Goal: Task Accomplishment & Management: Manage account settings

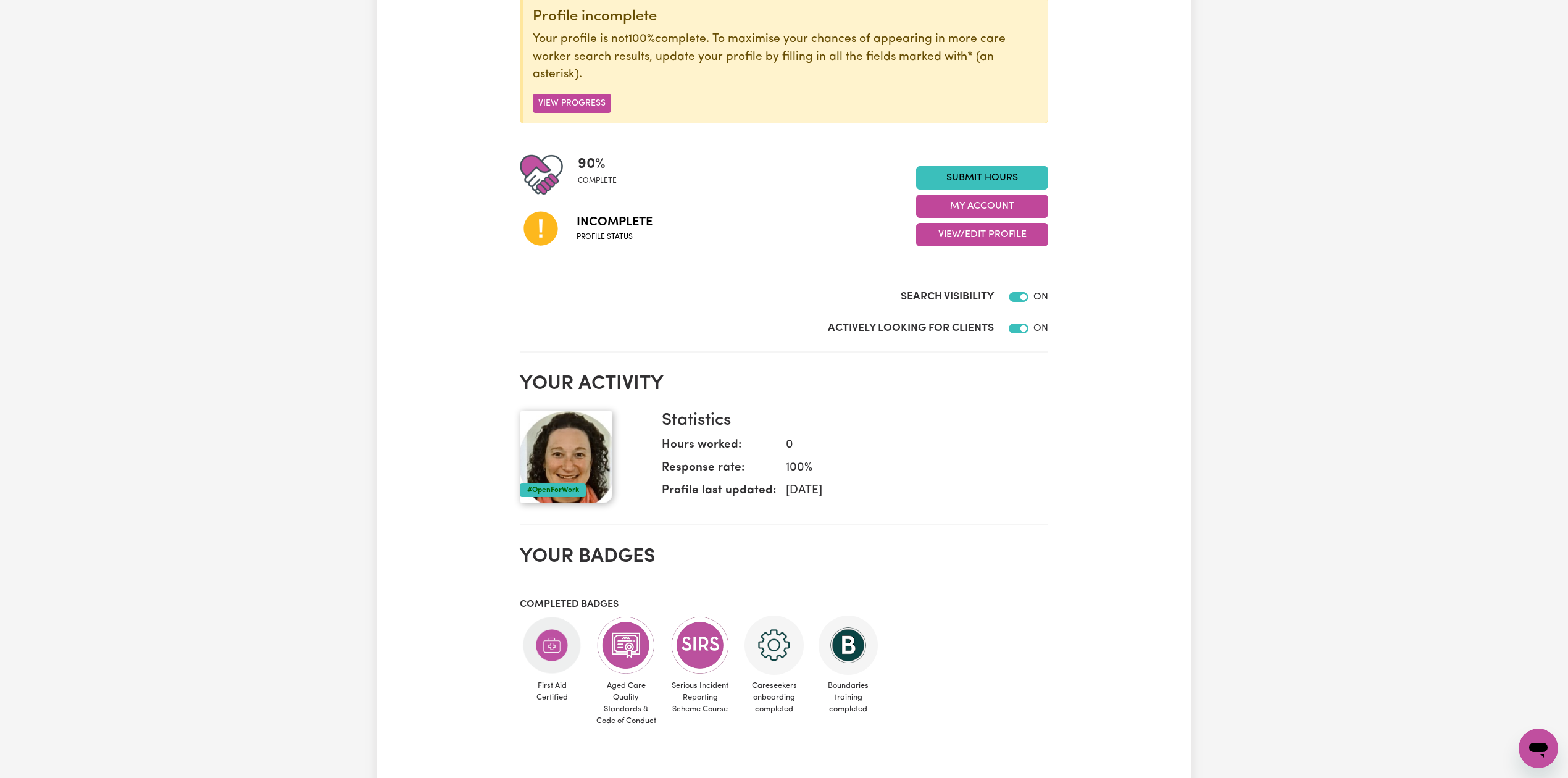
scroll to position [23, 0]
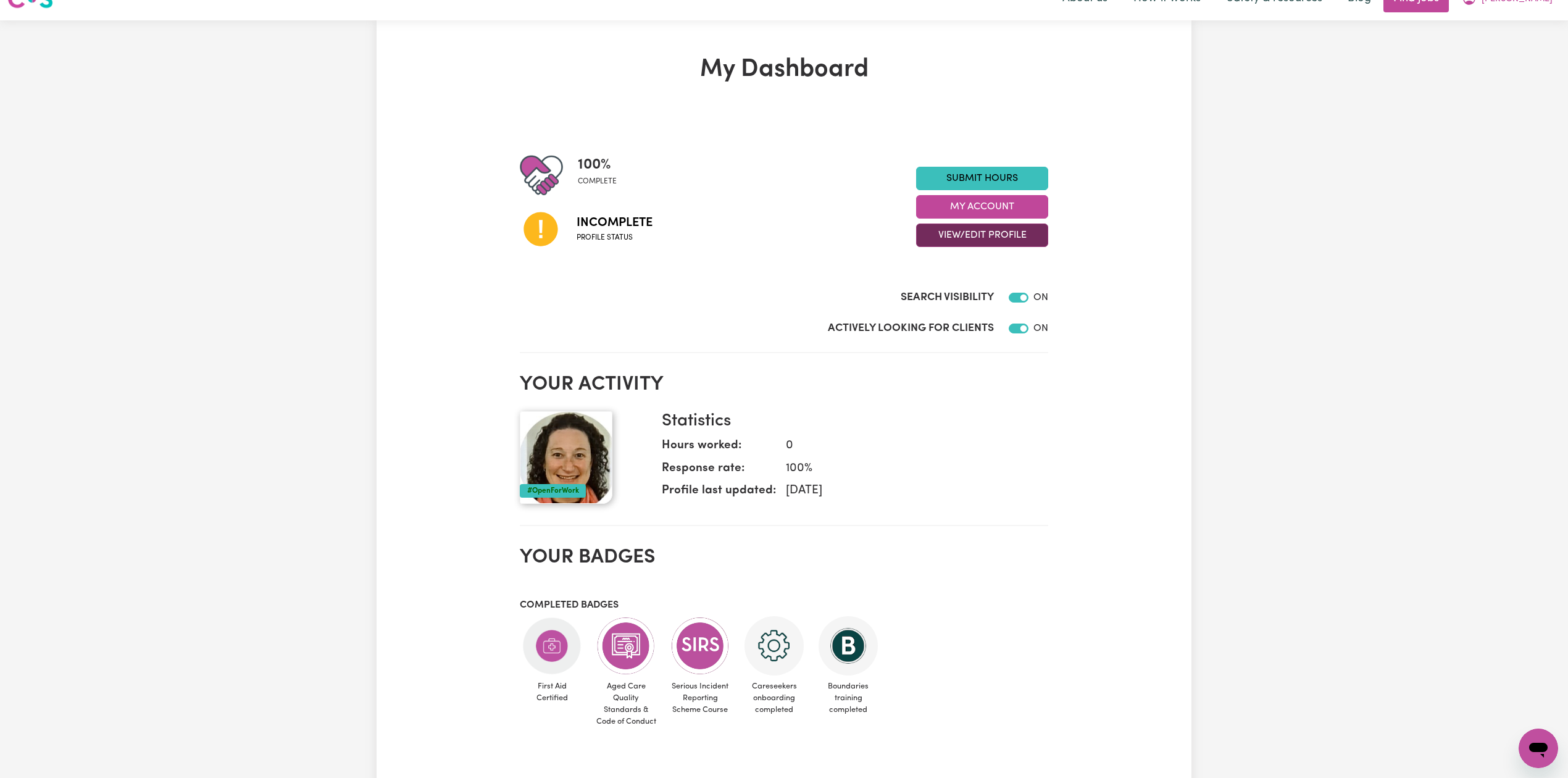
click at [936, 247] on div "100 % complete Incomplete Profile status Submit Hours My Account View/Edit Prof…" at bounding box center [784, 206] width 529 height 106
click at [941, 243] on button "View/Edit Profile" at bounding box center [982, 235] width 132 height 23
click at [934, 297] on link "Edit Profile" at bounding box center [974, 292] width 115 height 25
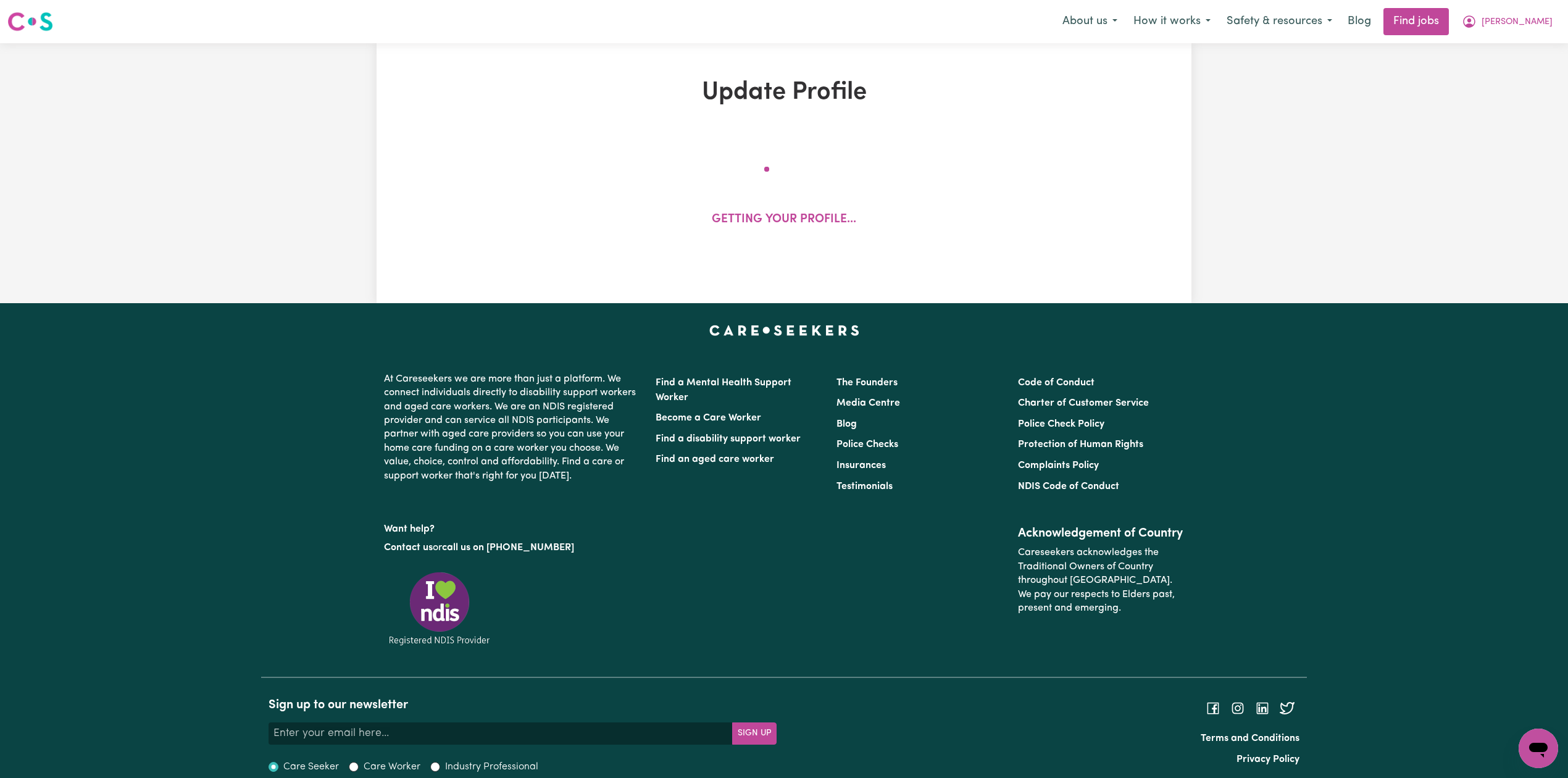
select select "female"
select select "Australian Citizen"
select select "Studying a healthcare related degree or qualification"
select select "55"
select select "70"
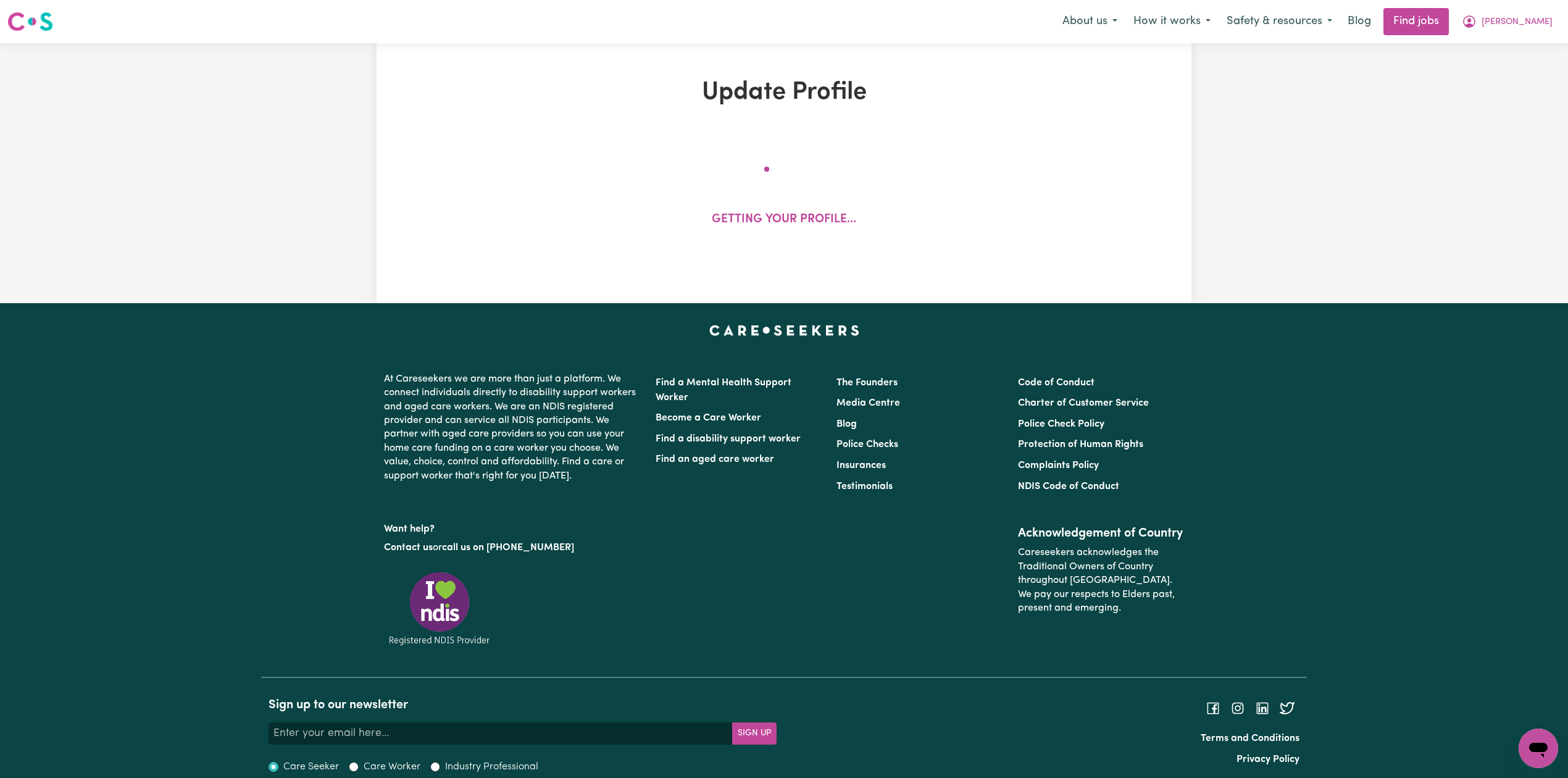
select select "80"
select select "85"
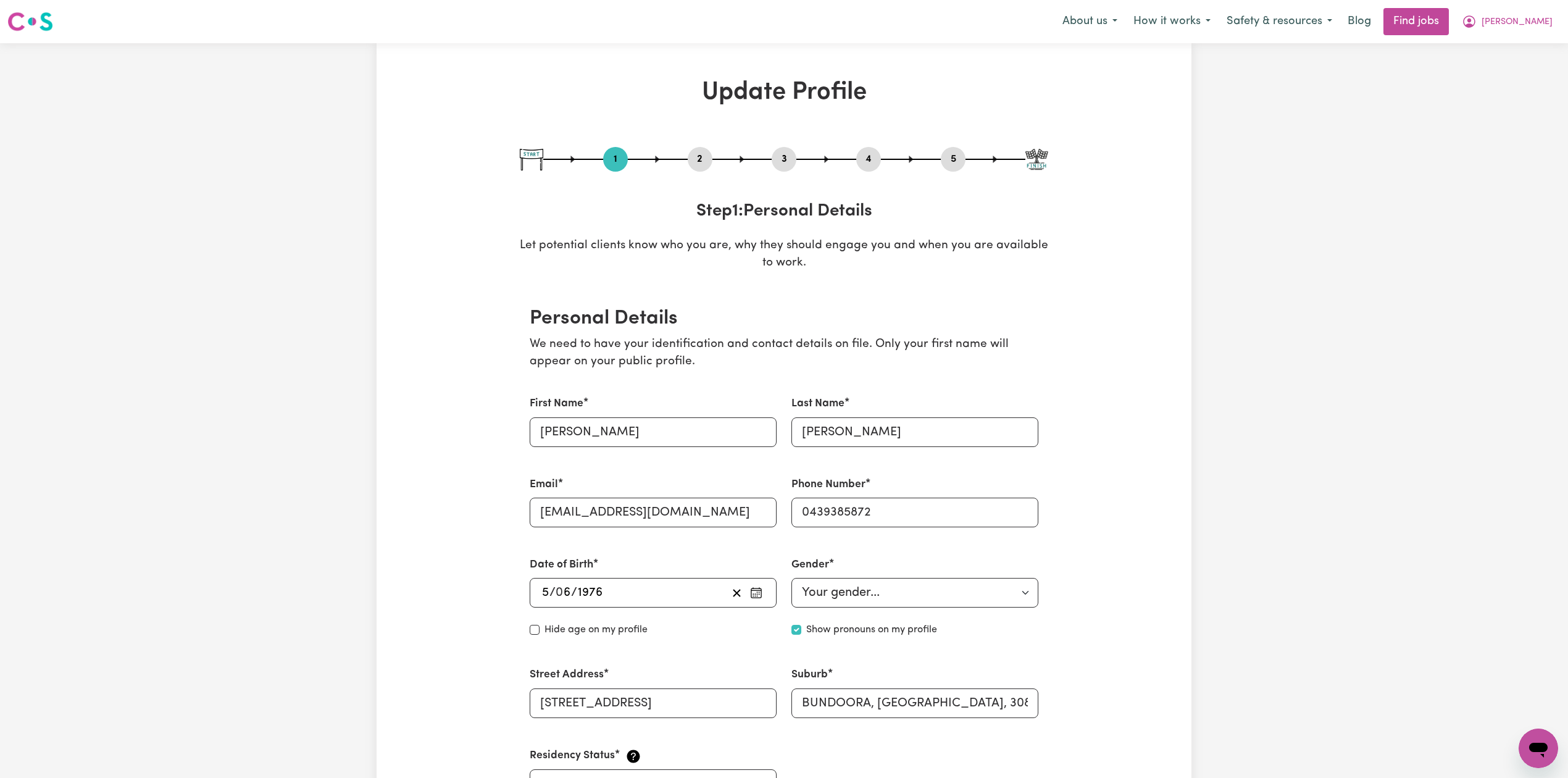
click at [706, 161] on button "2" at bounding box center [700, 159] width 25 height 16
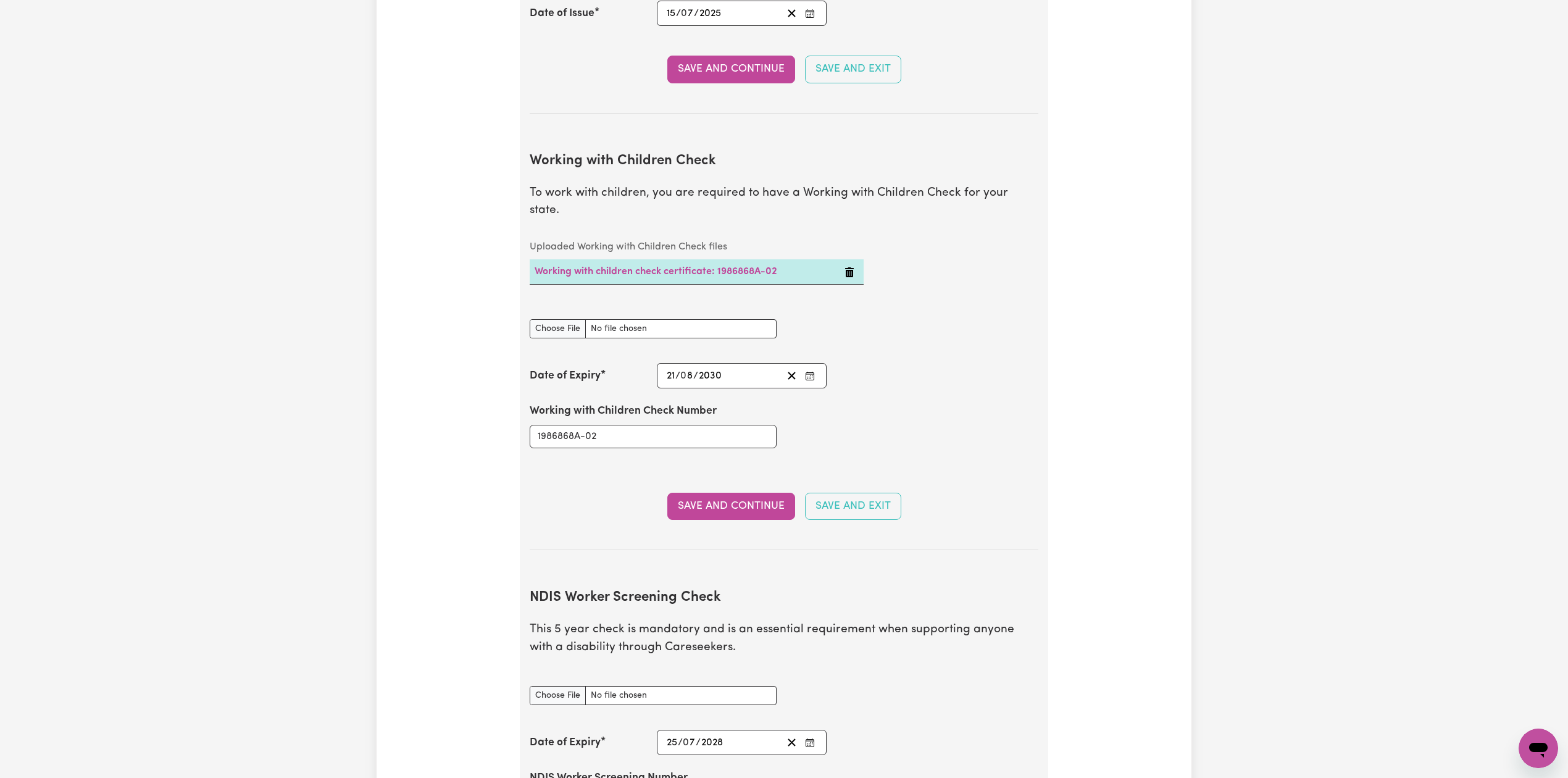
scroll to position [1400, 0]
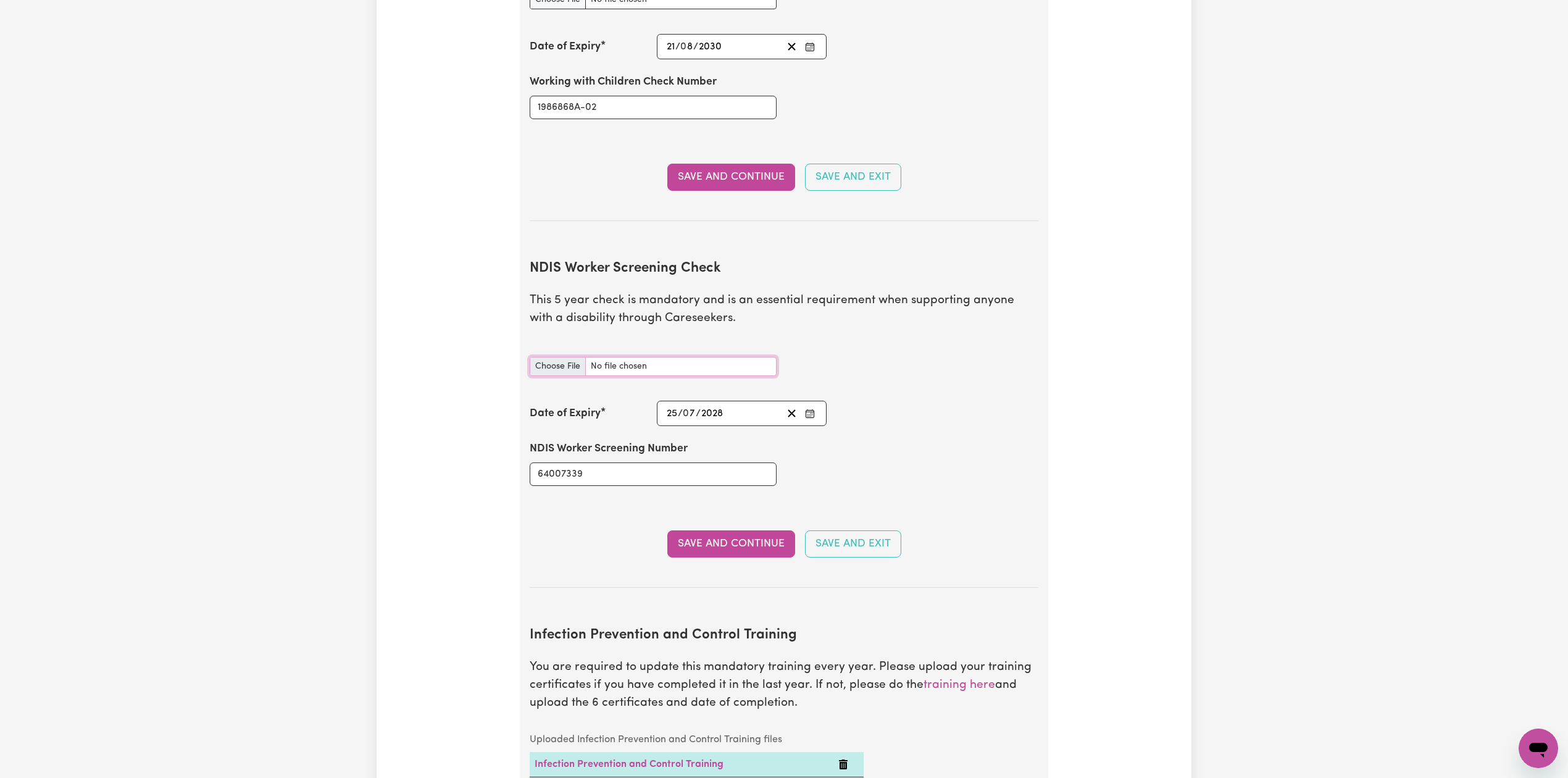
click at [552, 357] on input "NDIS Worker Screening Check document" at bounding box center [653, 366] width 247 height 19
type input "C:\fakepath\Amanda Muller NDIS 64007339 - 25072028.pdf"
click at [738, 533] on button "Save and Continue" at bounding box center [731, 544] width 128 height 27
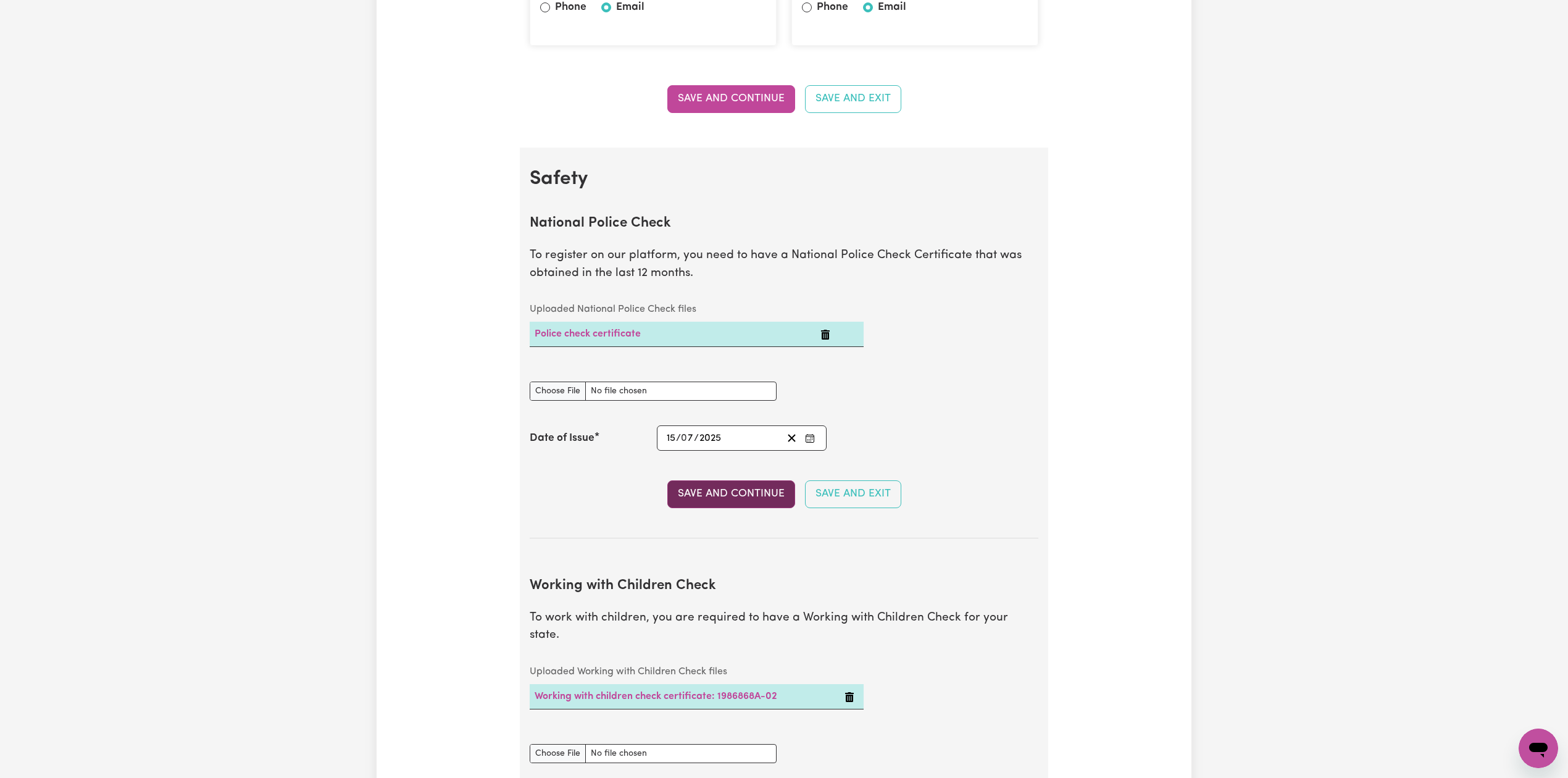
scroll to position [0, 0]
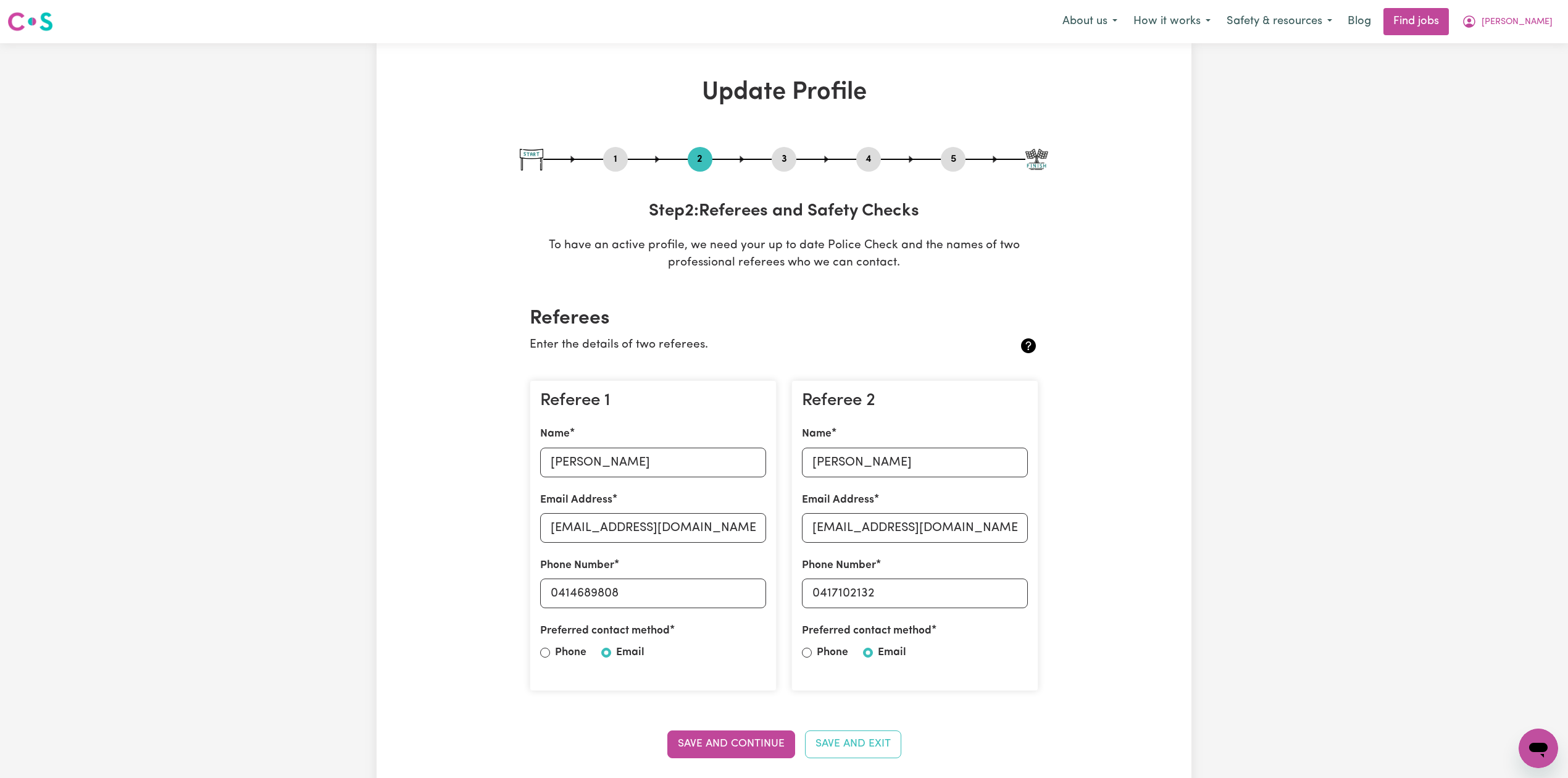
click at [868, 159] on button "4" at bounding box center [869, 159] width 25 height 16
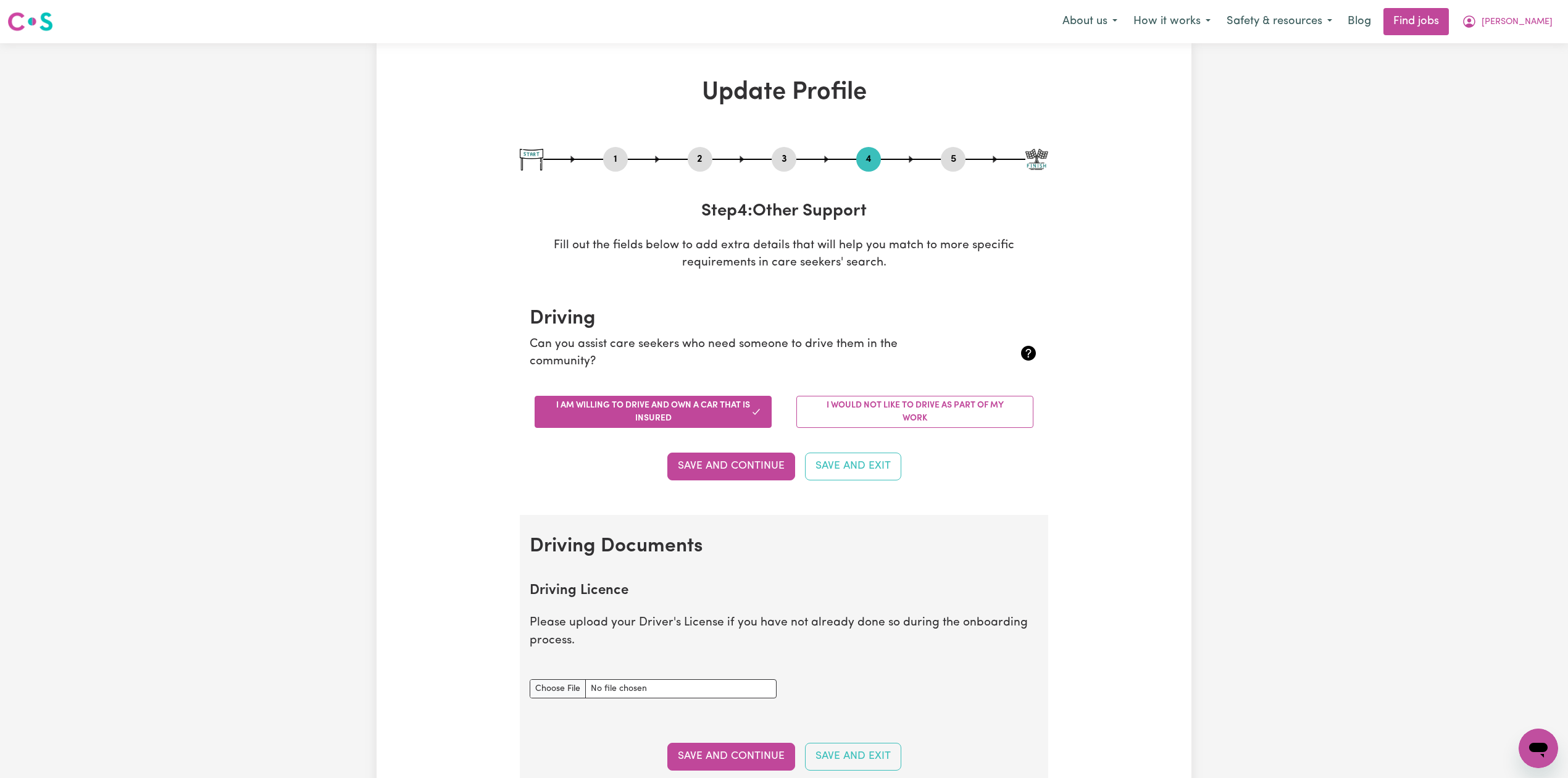
scroll to position [330, 0]
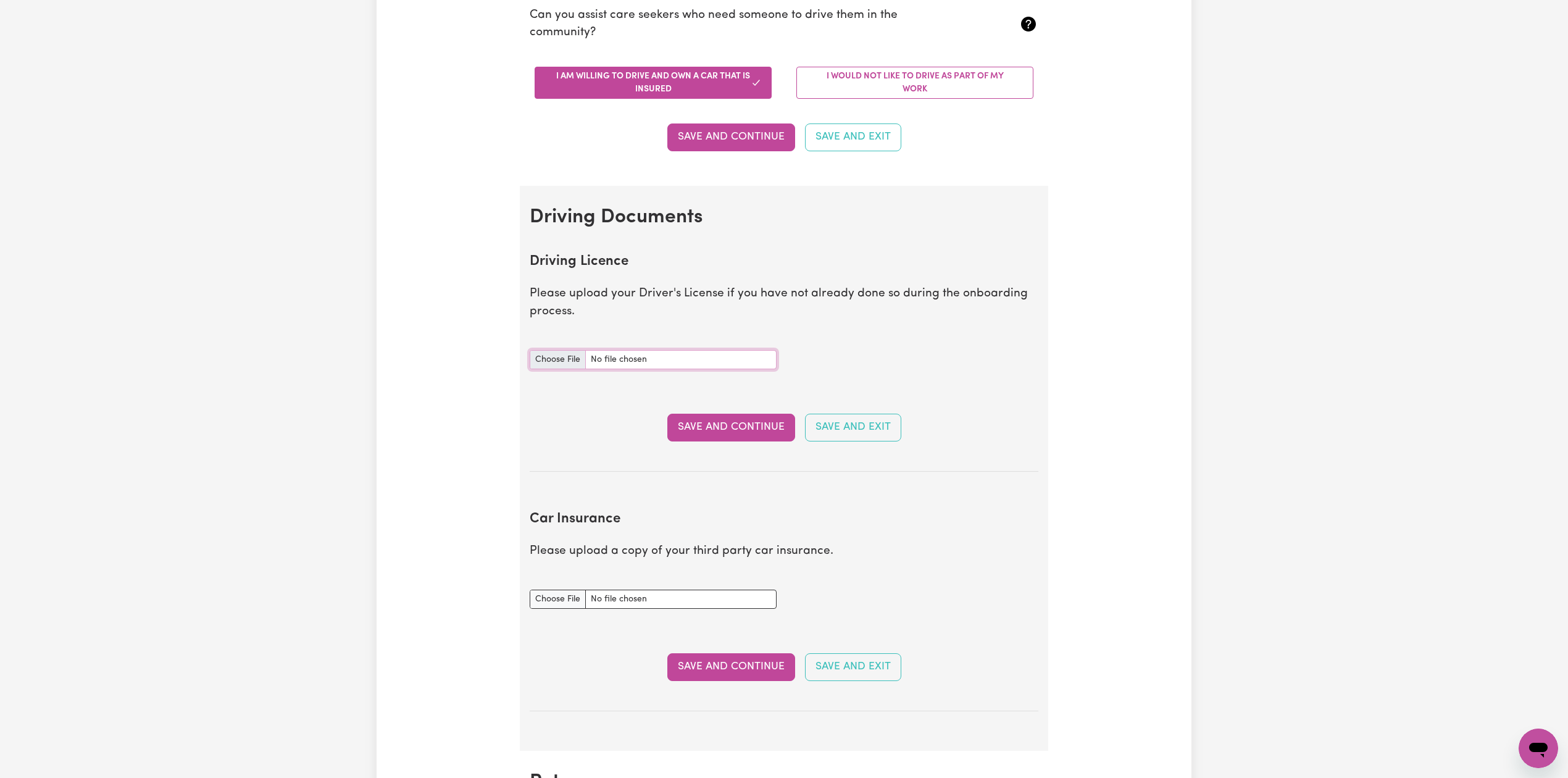
click at [555, 355] on input "Driving Licence document" at bounding box center [653, 359] width 247 height 19
type input "C:\fakepath\57177_1759324581542_PXL_20250718_055042749.MP~2.jpg"
drag, startPoint x: 673, startPoint y: 421, endPoint x: 643, endPoint y: 431, distance: 31.6
click at [674, 420] on button "Save and Continue" at bounding box center [731, 427] width 128 height 27
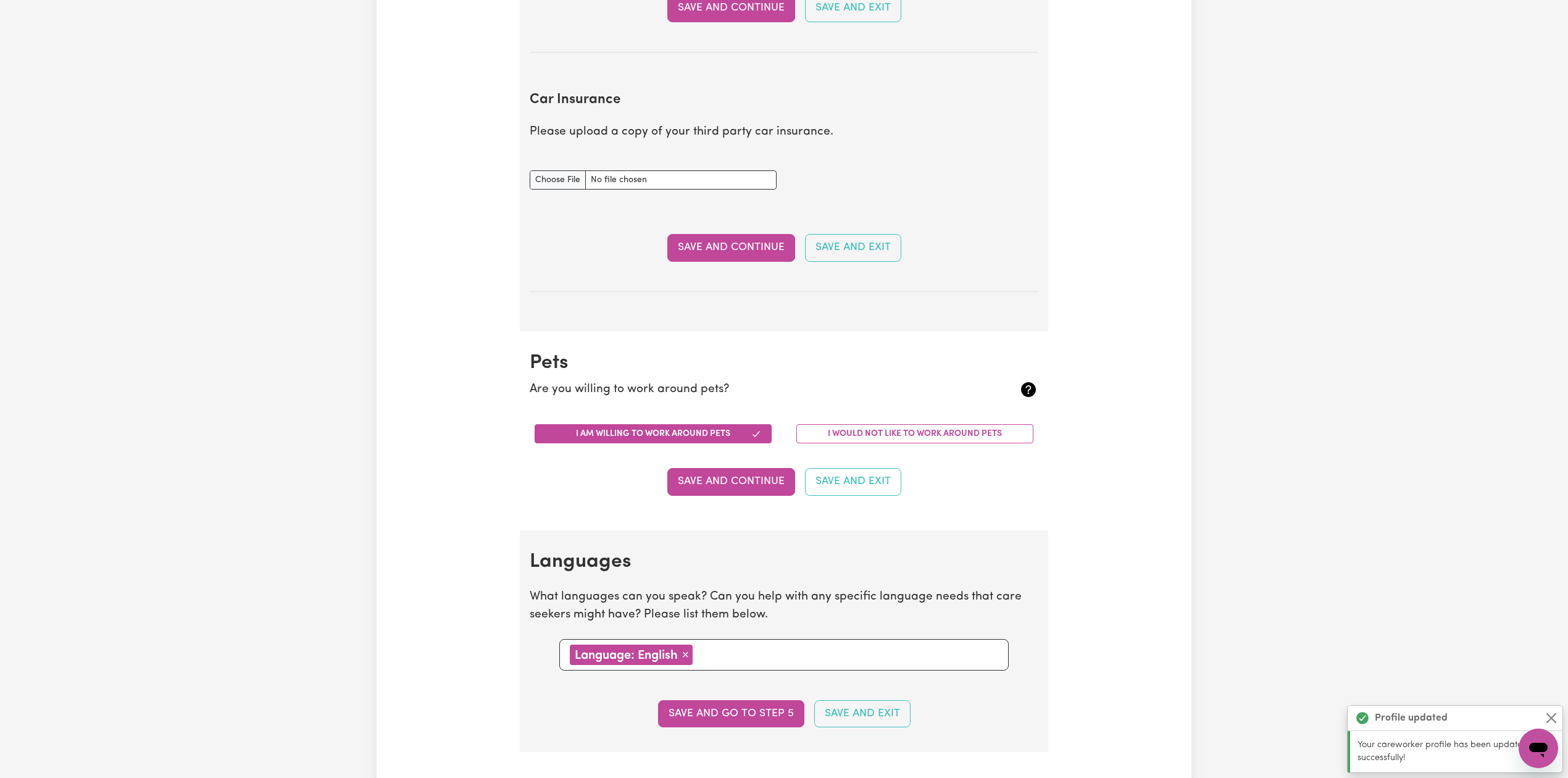
scroll to position [823, 0]
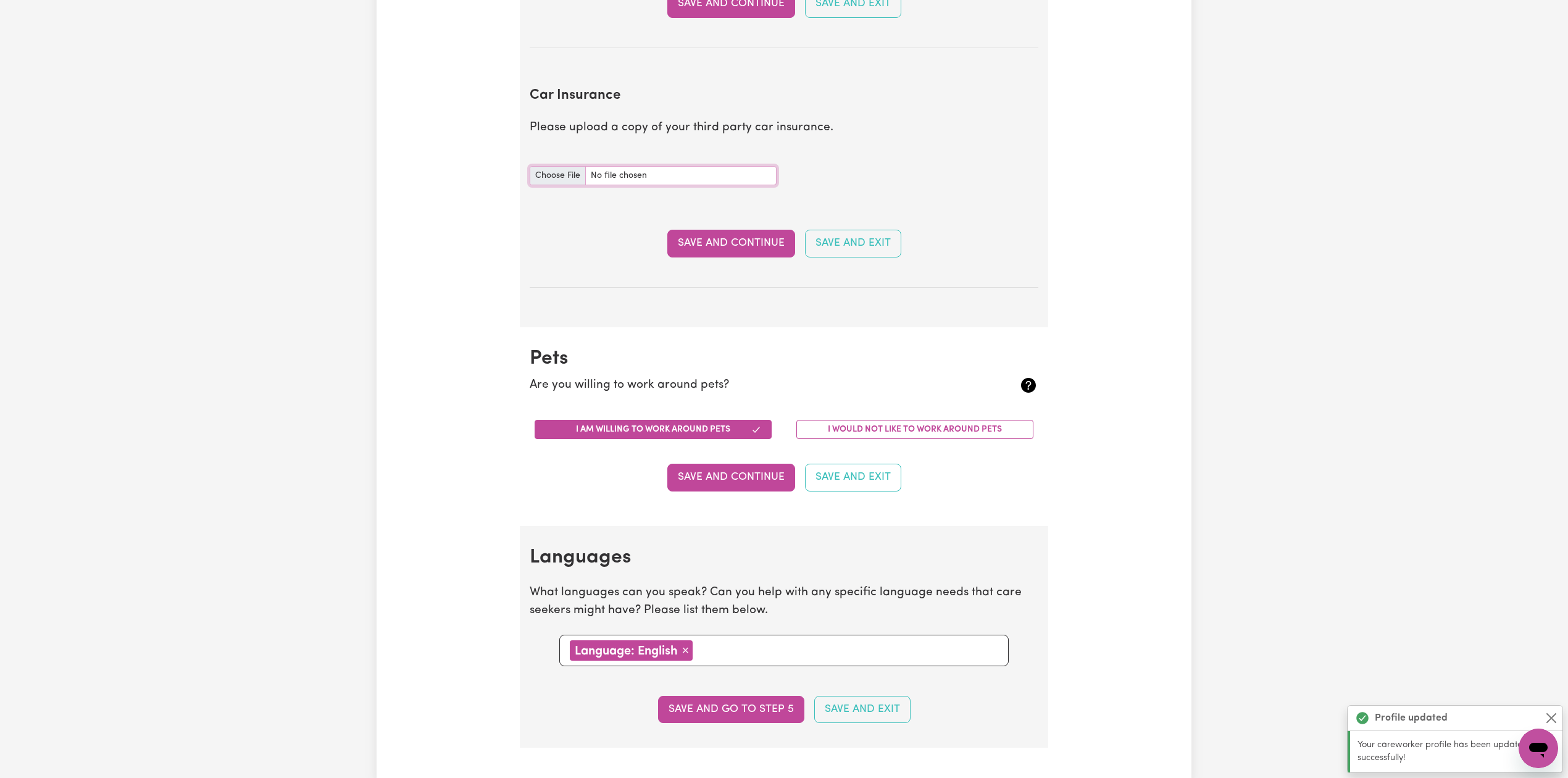
click at [549, 173] on input "Car Insurance document" at bounding box center [653, 175] width 247 height 19
type input "C:\fakepath\Amanda Muller Car Registration 19112025.pdf"
click at [739, 252] on button "Save and Continue" at bounding box center [731, 243] width 128 height 27
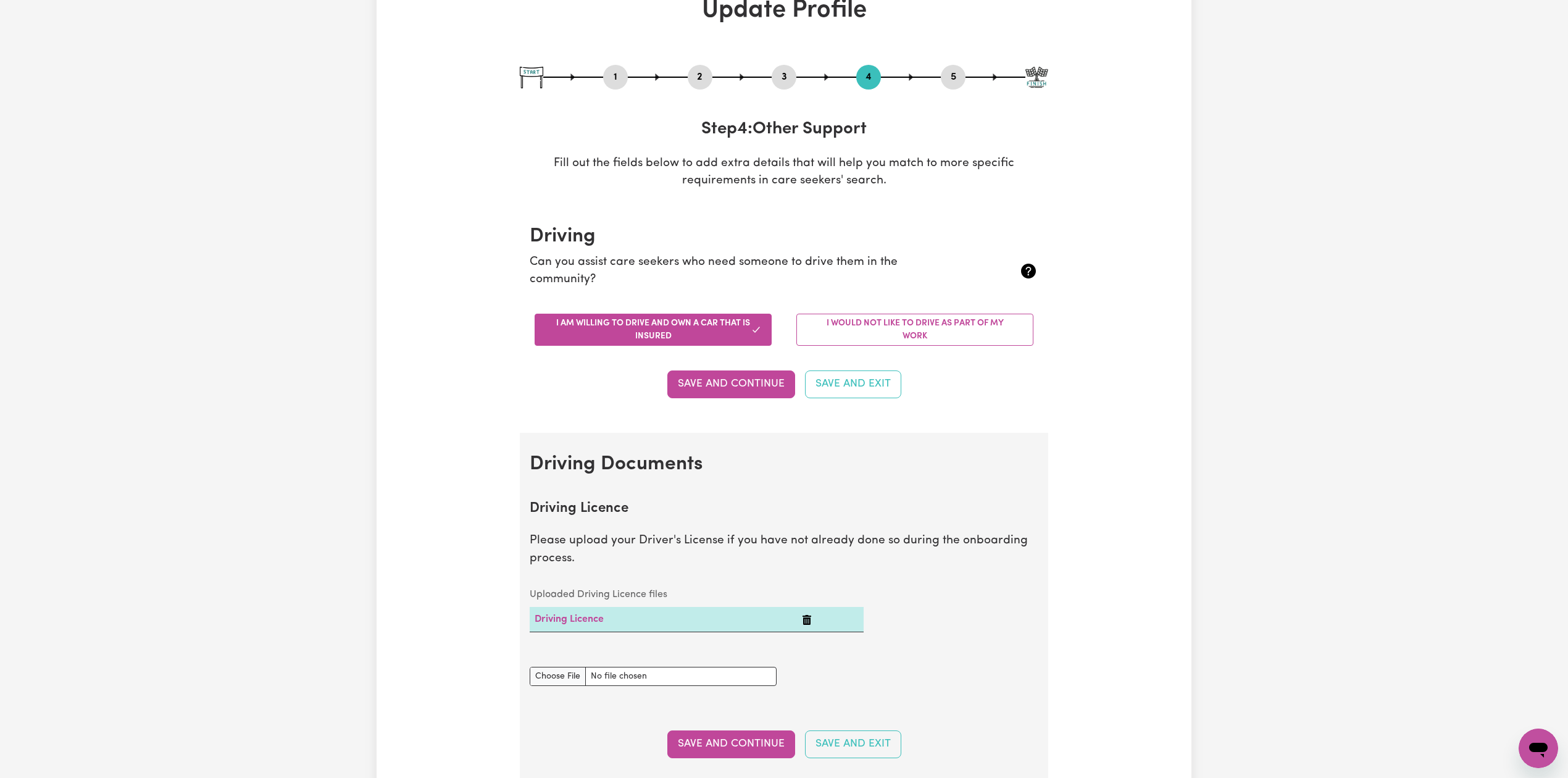
scroll to position [0, 0]
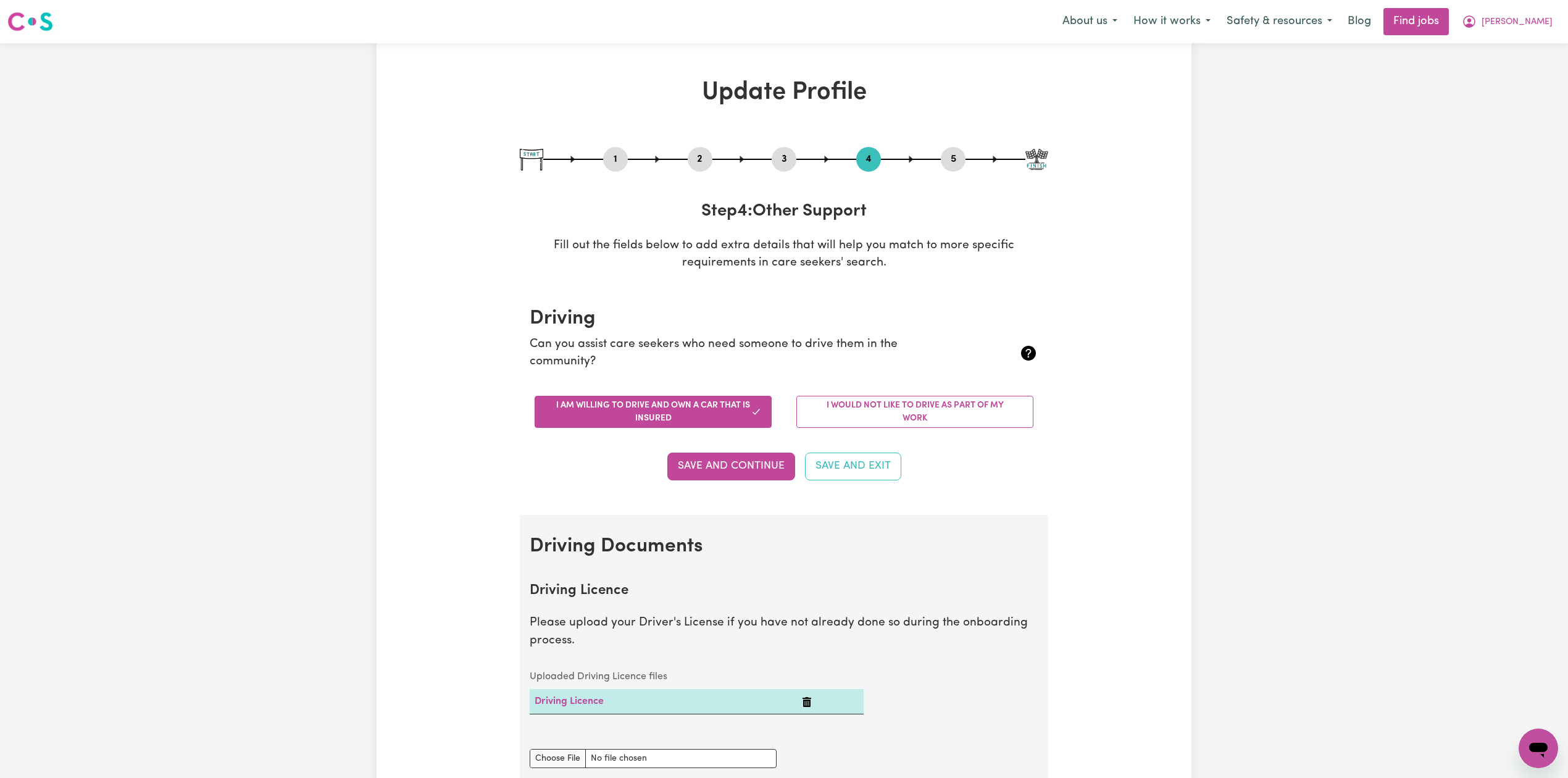
click at [691, 163] on button "2" at bounding box center [700, 159] width 25 height 16
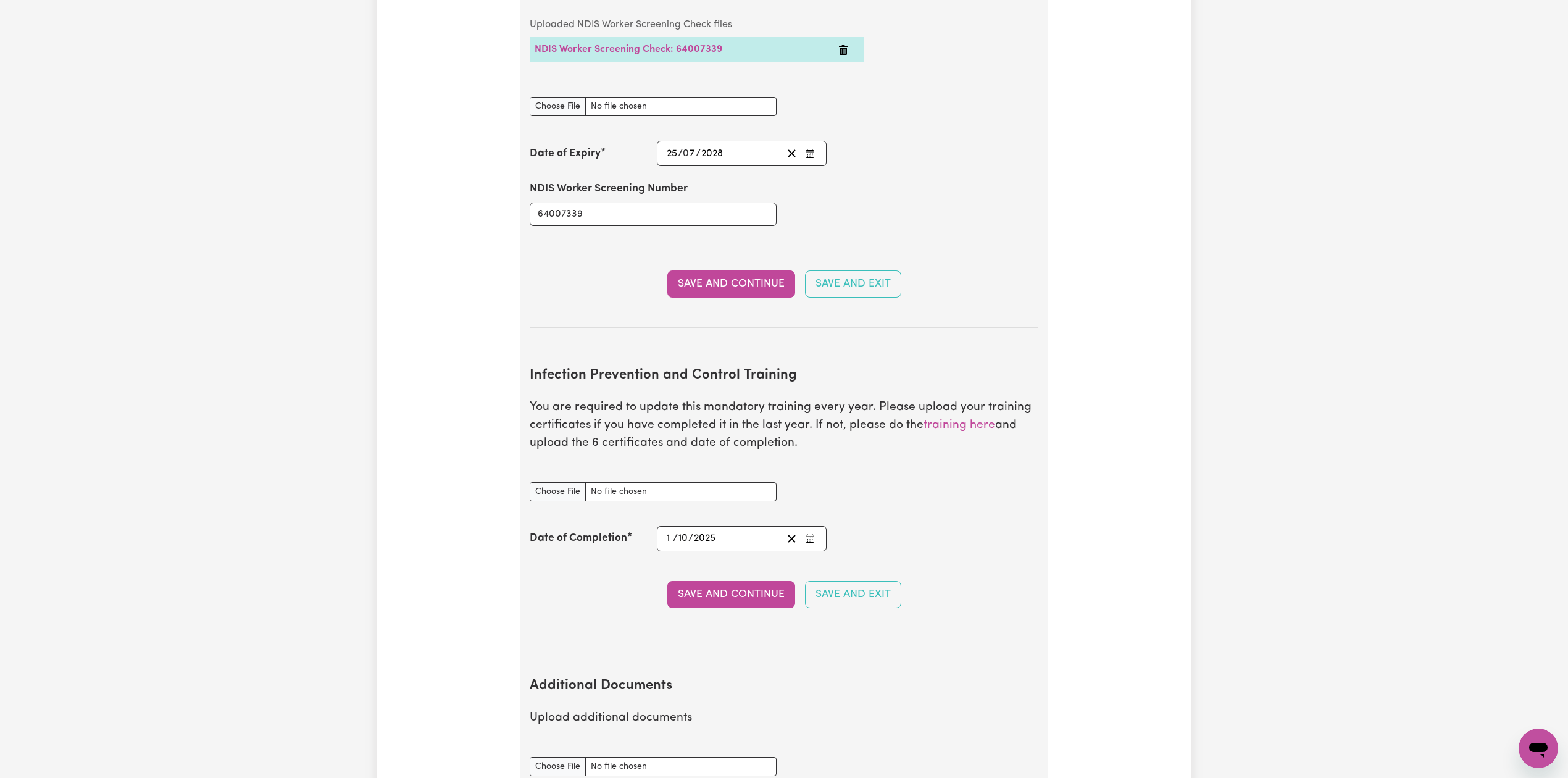
scroll to position [1894, 0]
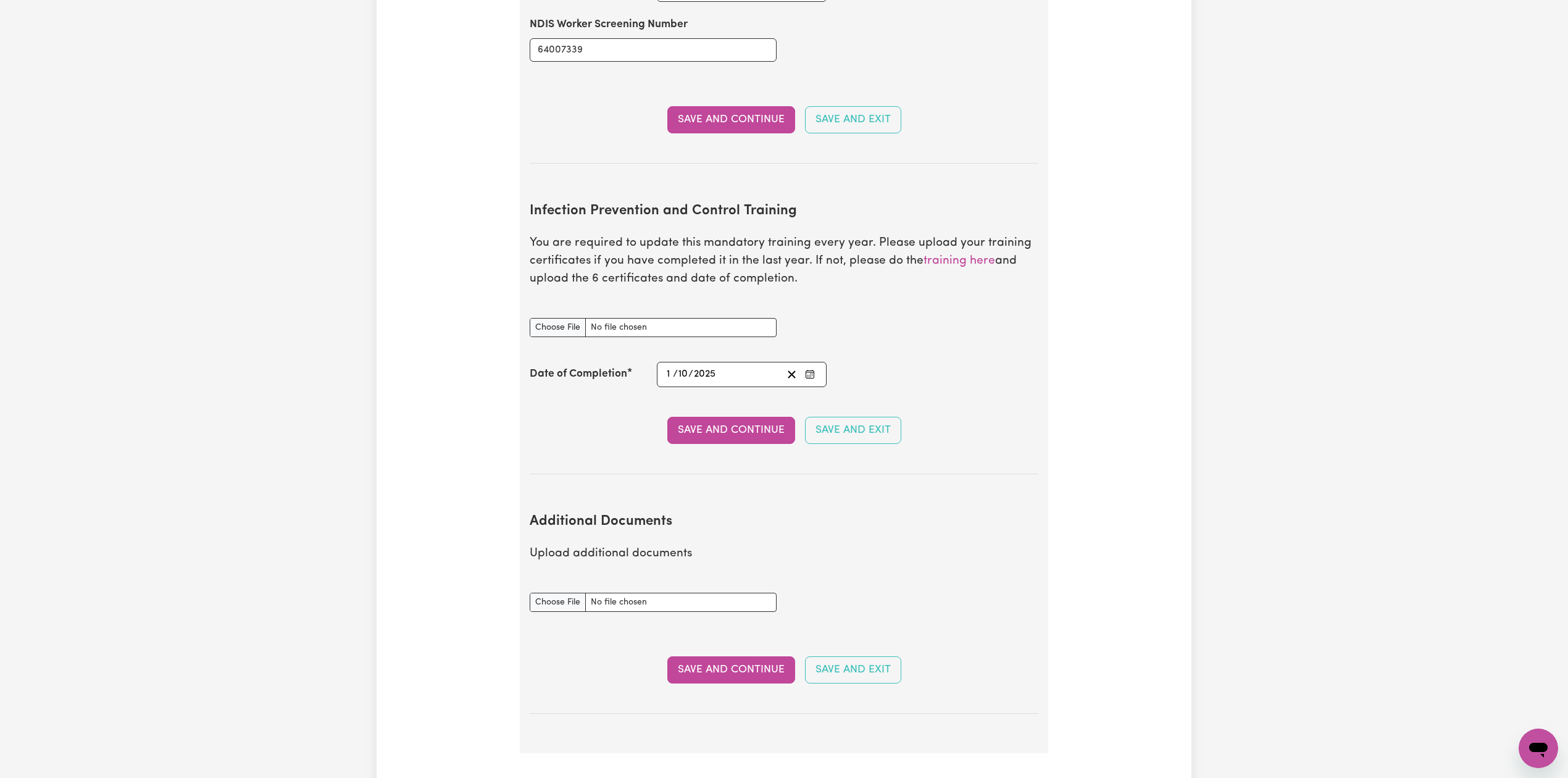
click at [811, 370] on icon "Enter the Date of Completion of your Infection Prevention and Control Training" at bounding box center [810, 374] width 10 height 10
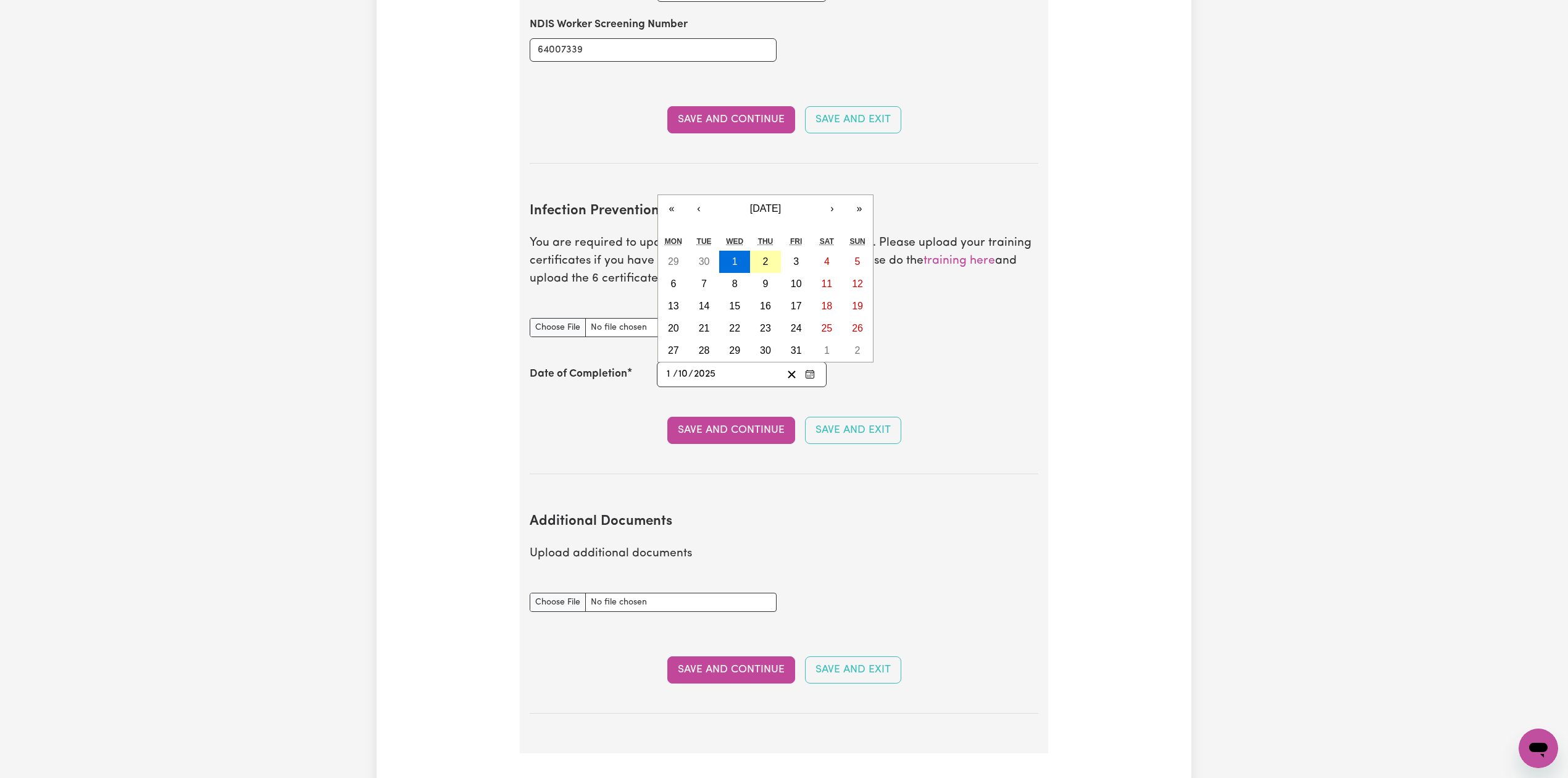
click at [763, 256] on abbr "2" at bounding box center [766, 262] width 5 height 11
type input "2025-10-02"
type input "2"
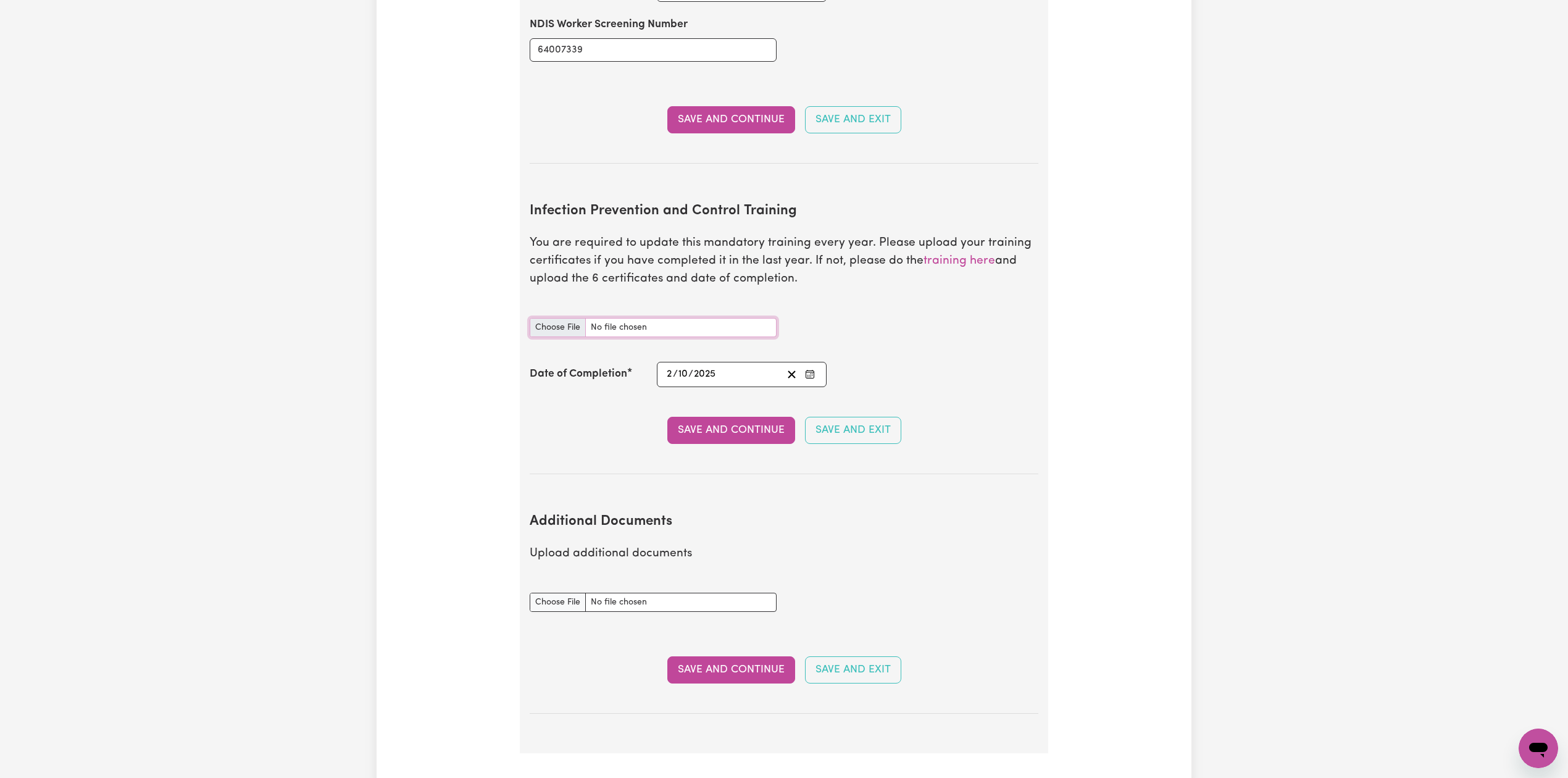
click at [574, 319] on input "Infection Prevention and Control Training document" at bounding box center [653, 327] width 247 height 19
type input "C:\fakepath\Amanda Muller Infection Prevention and Control Training.pdf"
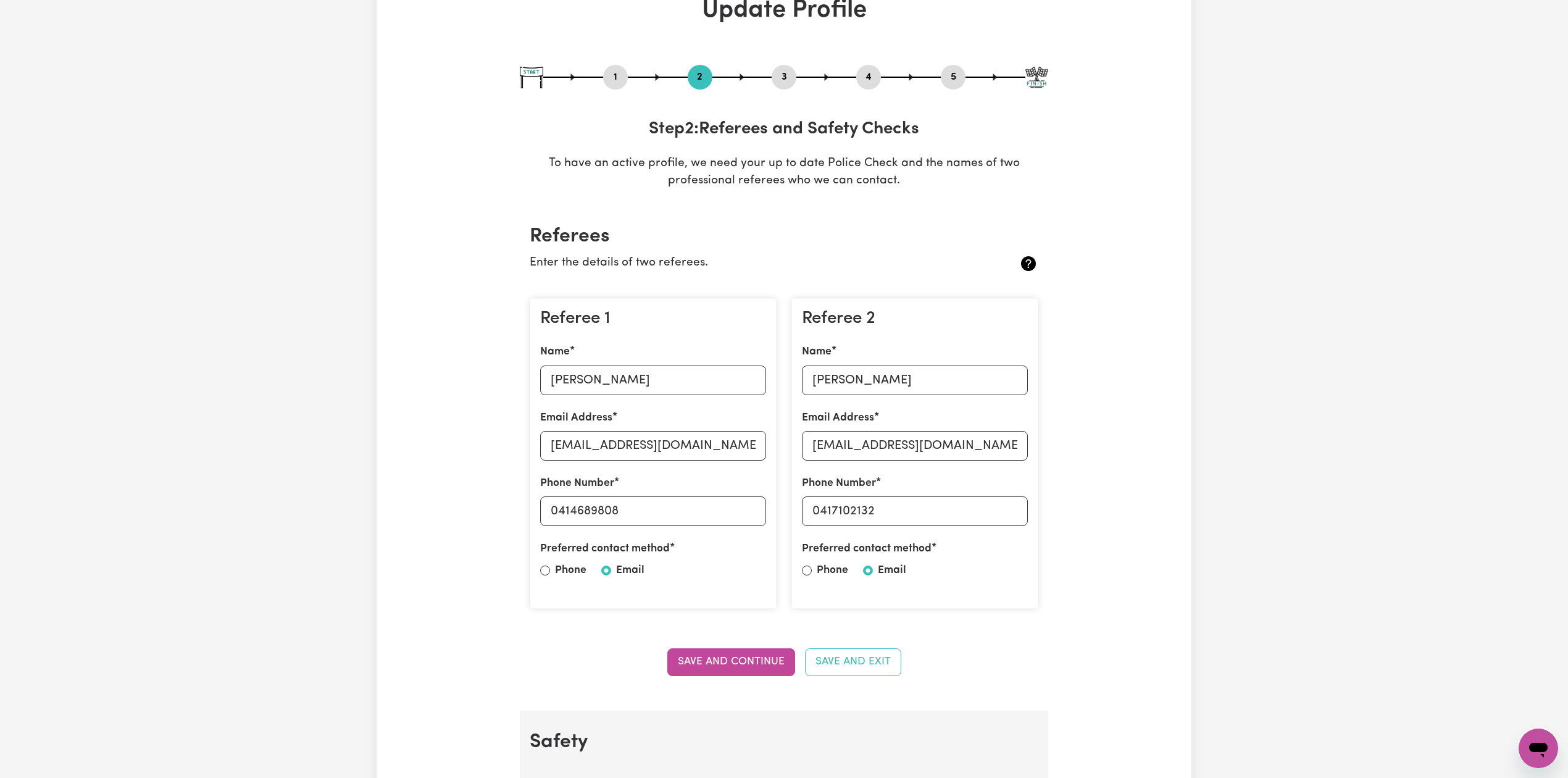
scroll to position [0, 0]
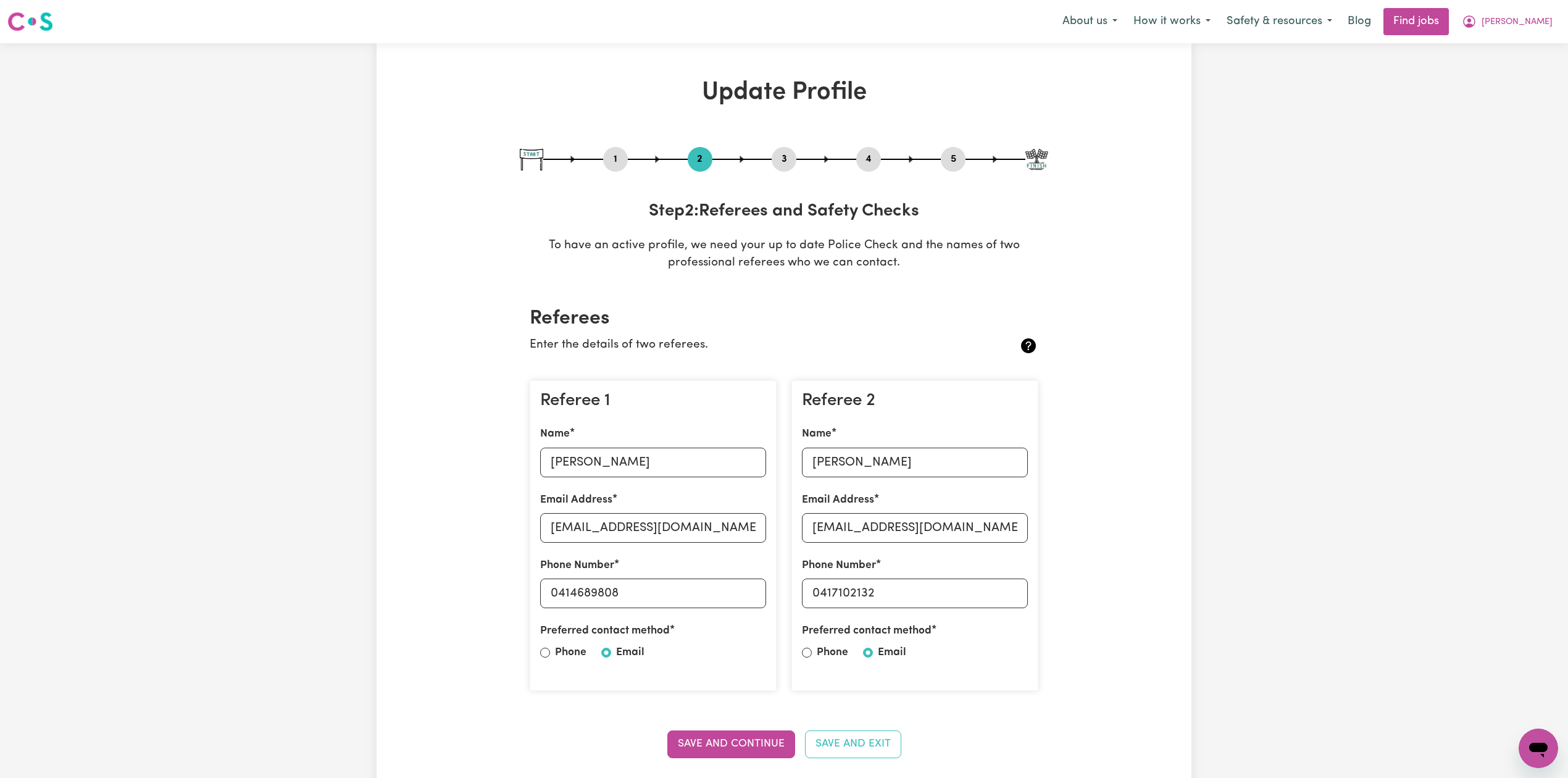
click at [783, 151] on button "3" at bounding box center [784, 159] width 25 height 16
select select "2004"
select select "2025"
select select "Certificate III (Individual Support)"
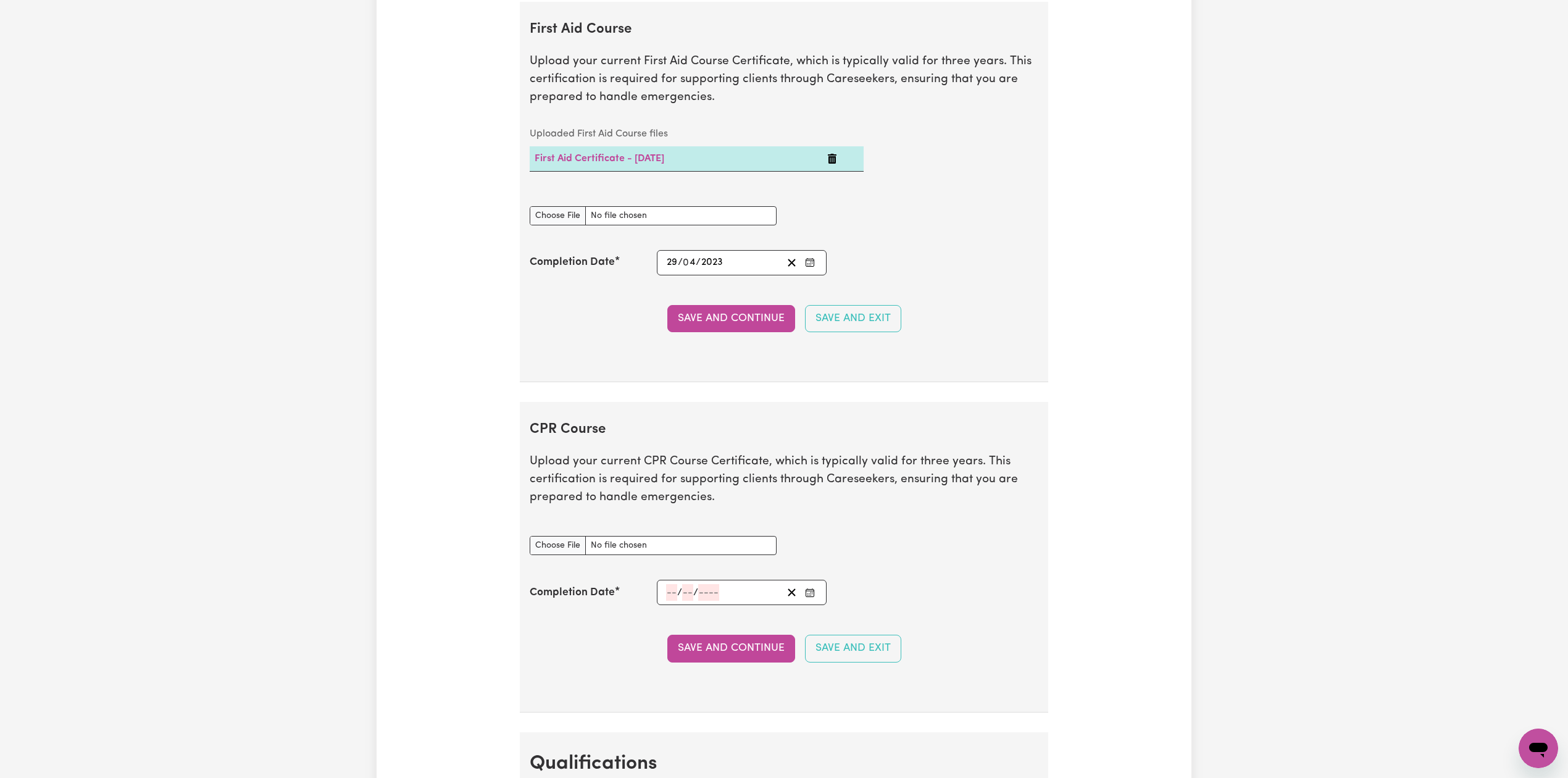
scroll to position [2800, 0]
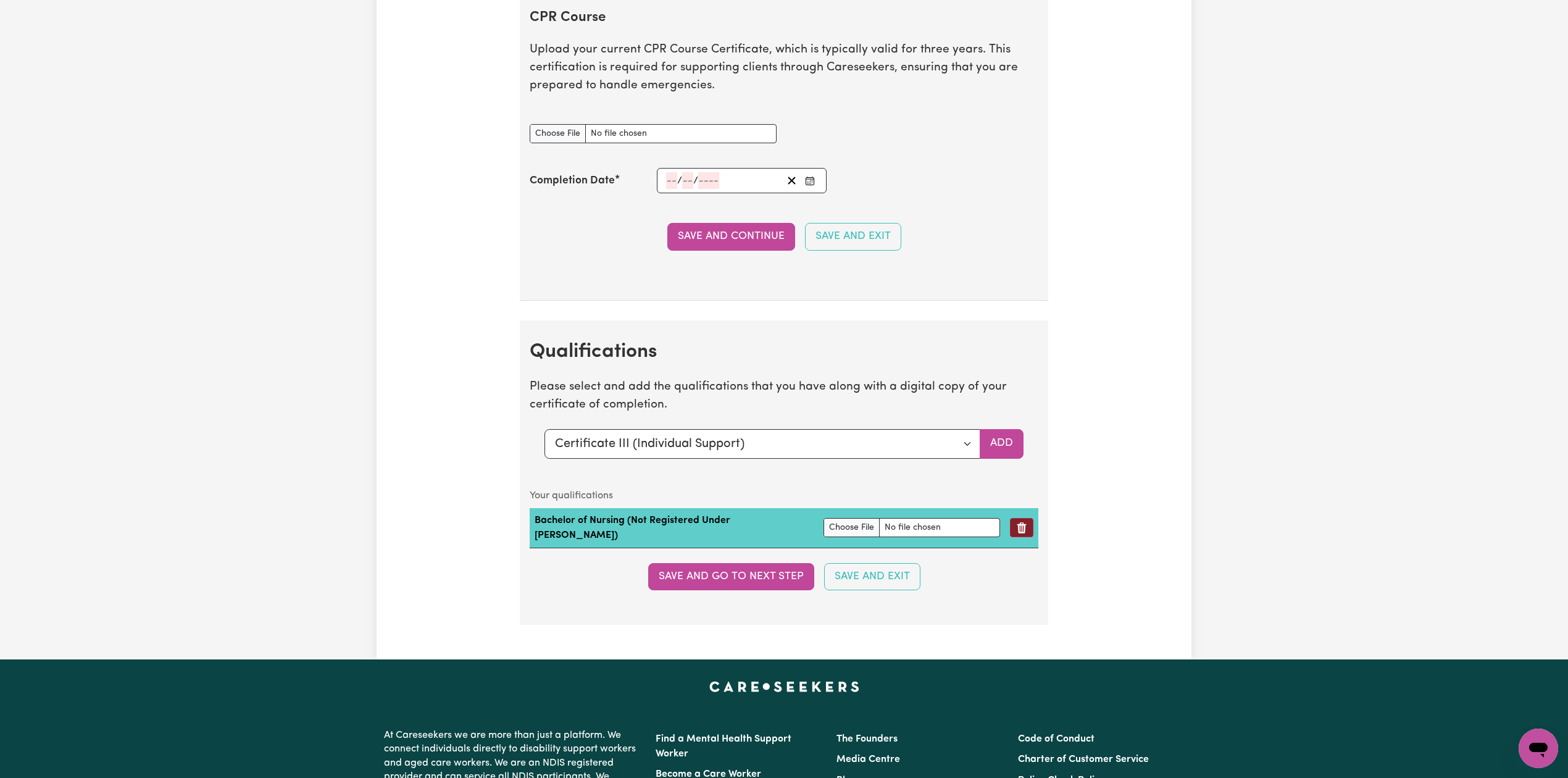
click at [1016, 534] on icon "Remove qualification" at bounding box center [1022, 528] width 13 height 13
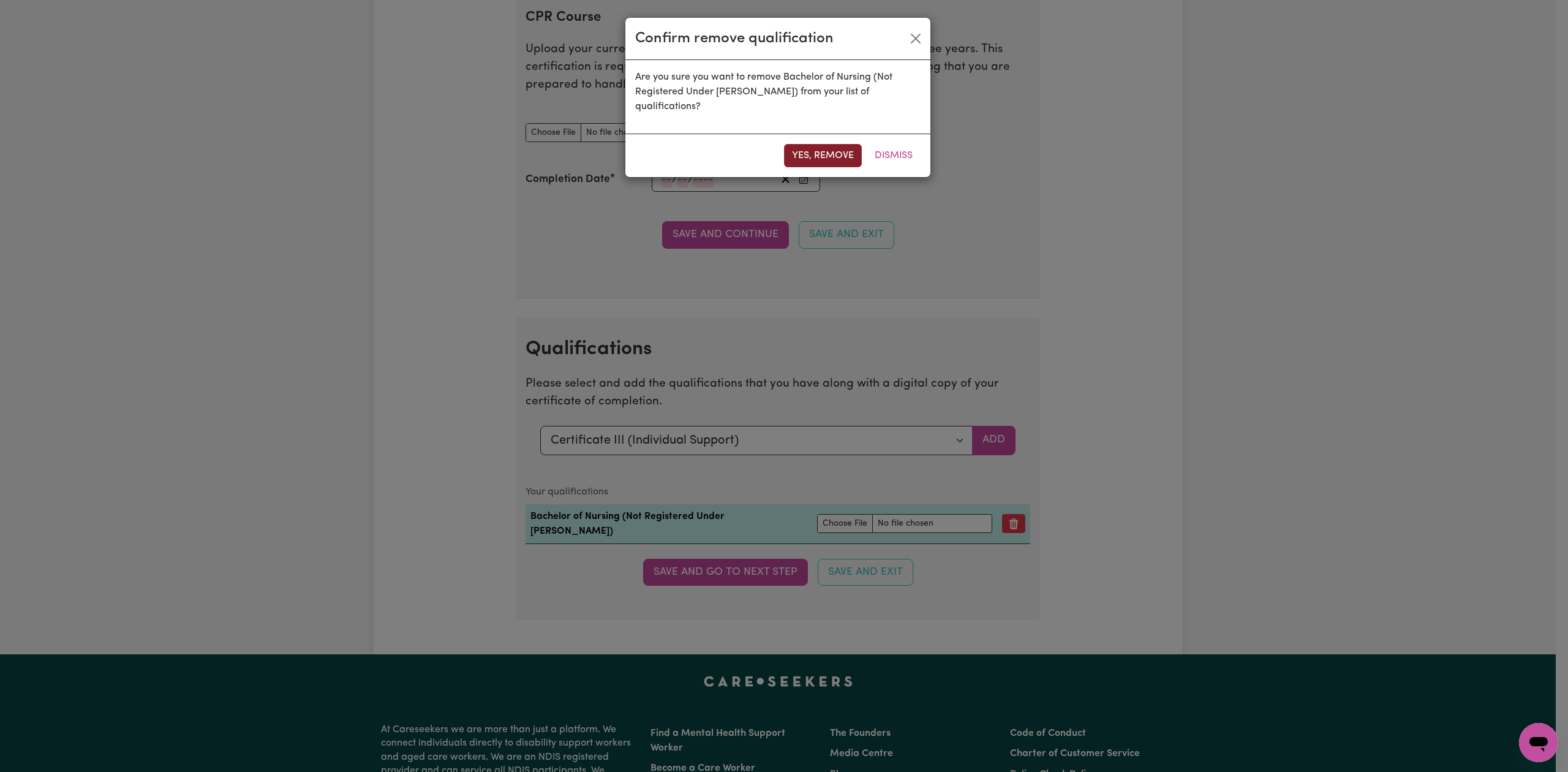
click at [812, 144] on button "Yes, remove" at bounding box center [823, 156] width 78 height 23
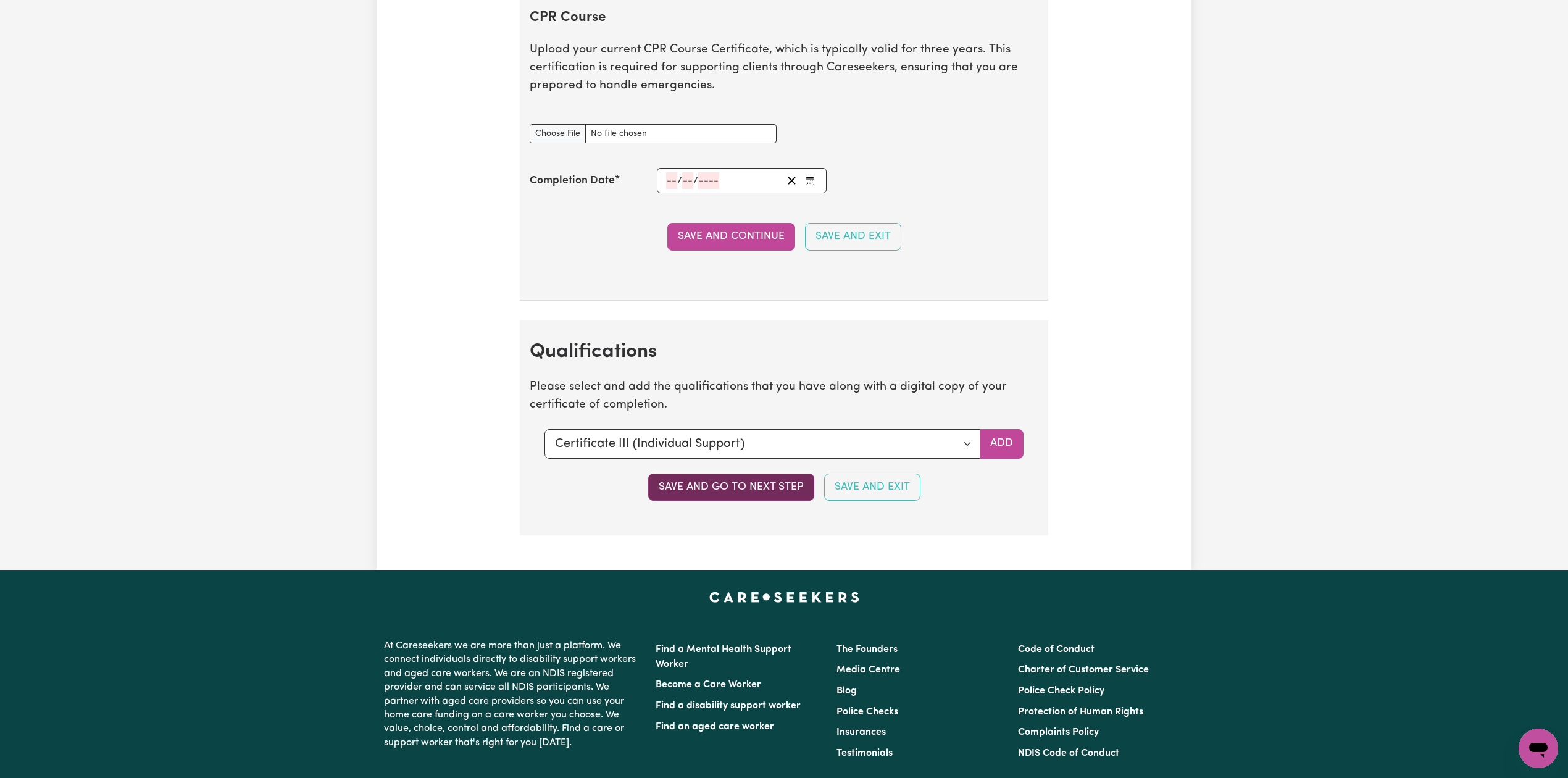
click at [675, 501] on button "Save and go to next step" at bounding box center [731, 487] width 166 height 27
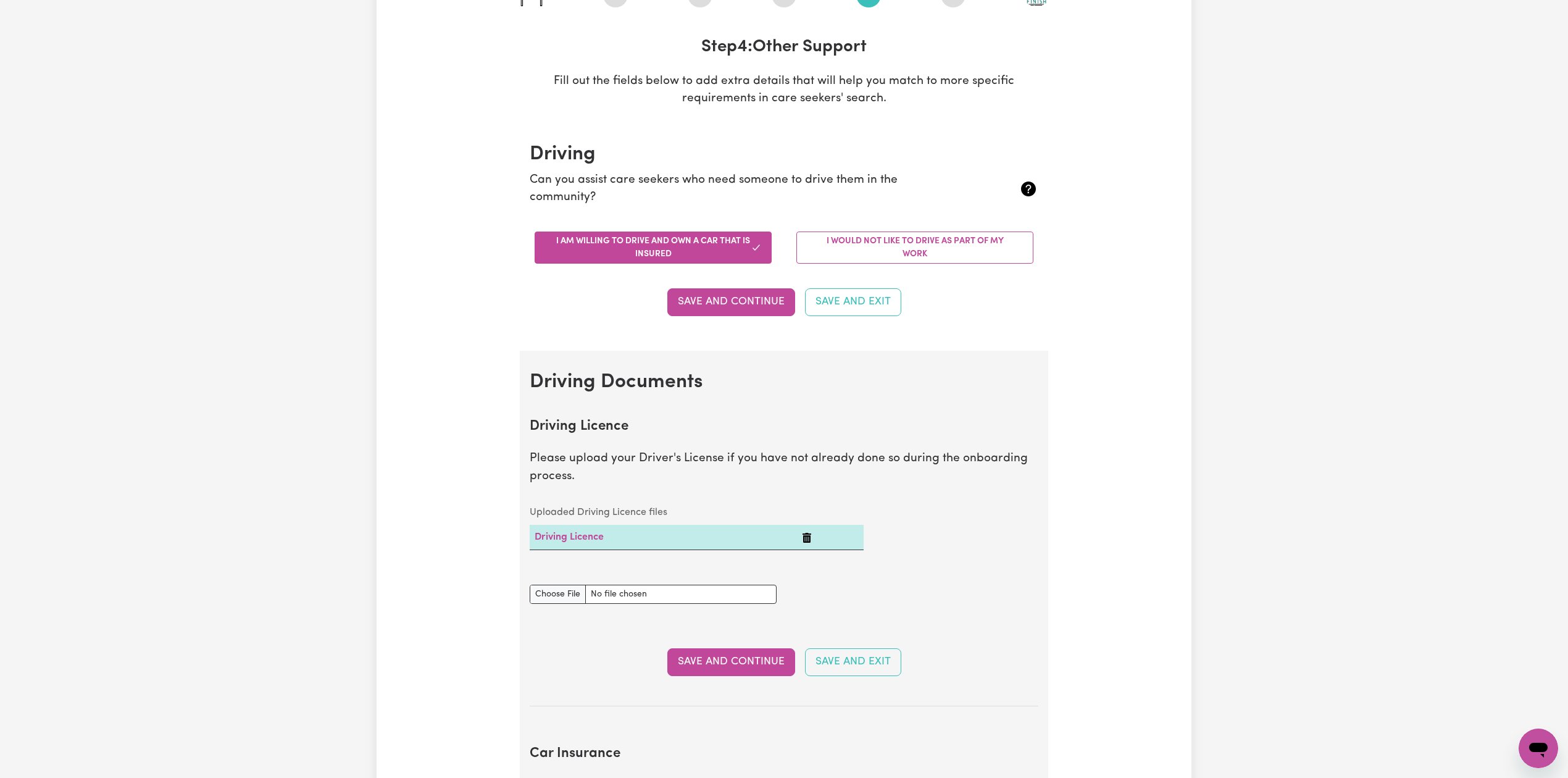
scroll to position [0, 0]
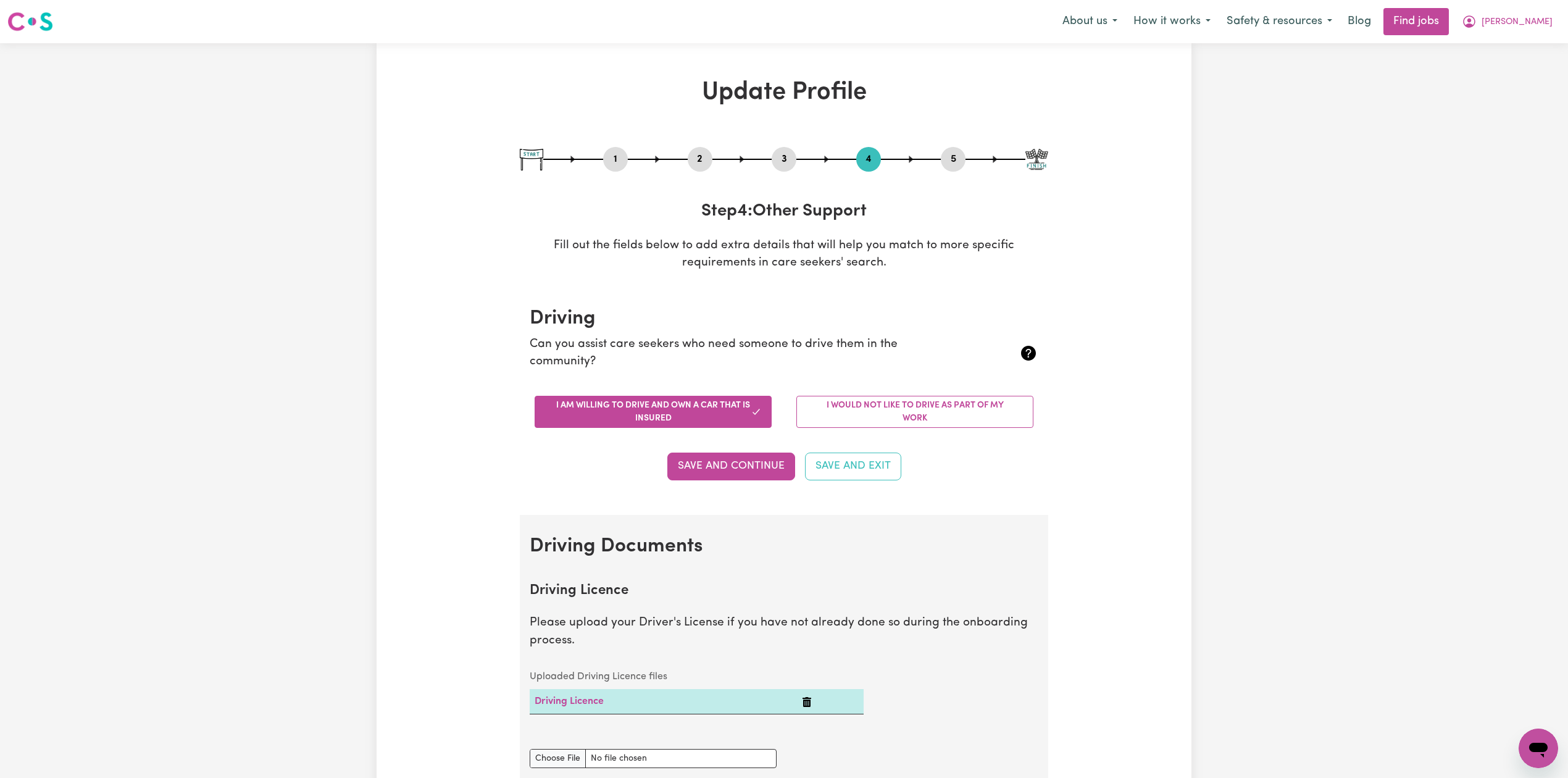
click at [954, 157] on button "5" at bounding box center [954, 159] width 25 height 16
select select "I am providing services through another platform"
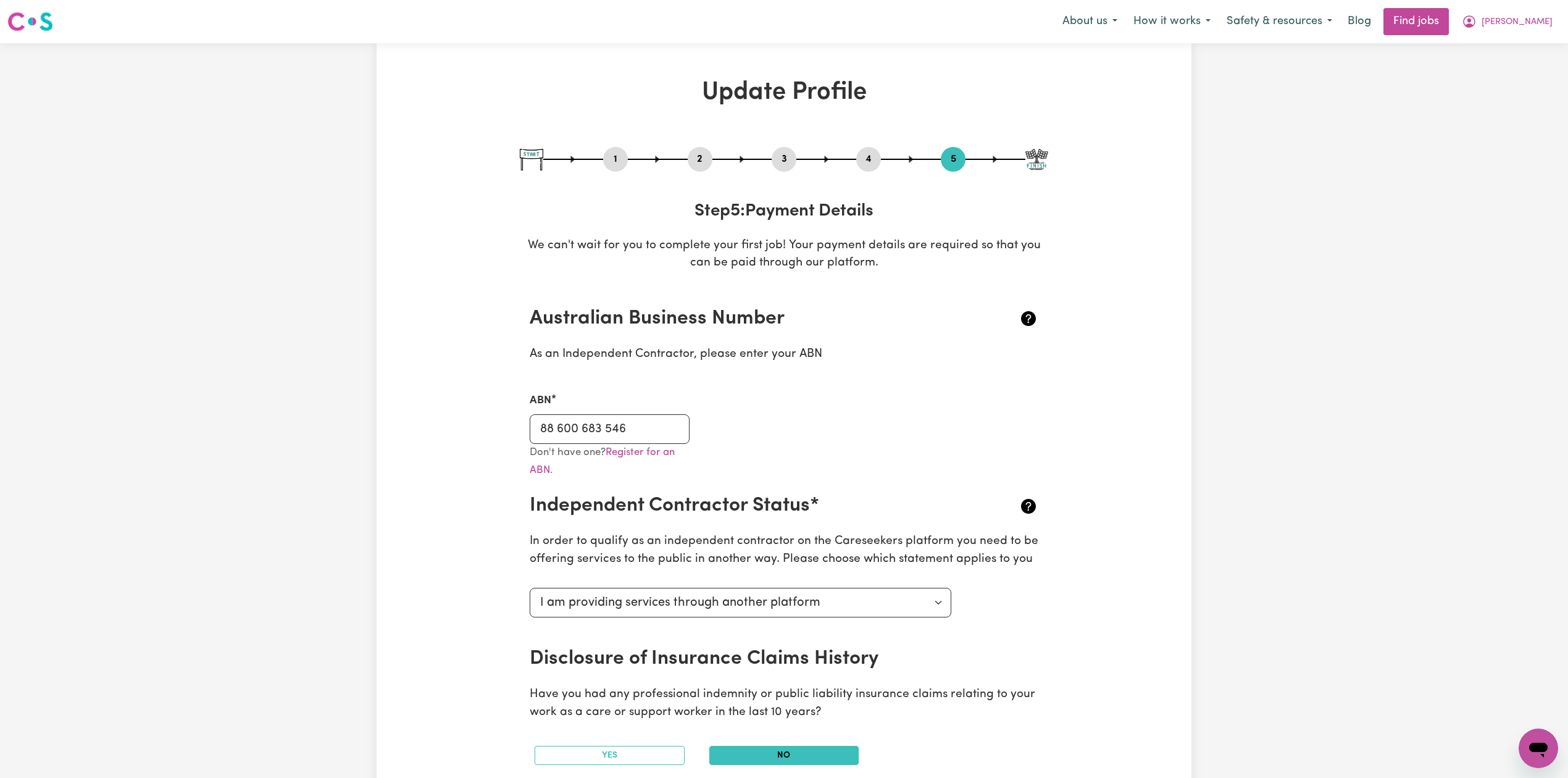
click at [623, 164] on button "1" at bounding box center [616, 159] width 25 height 16
select select "female"
select select "Australian Citizen"
select select "Studying a healthcare related degree or qualification"
select select "55"
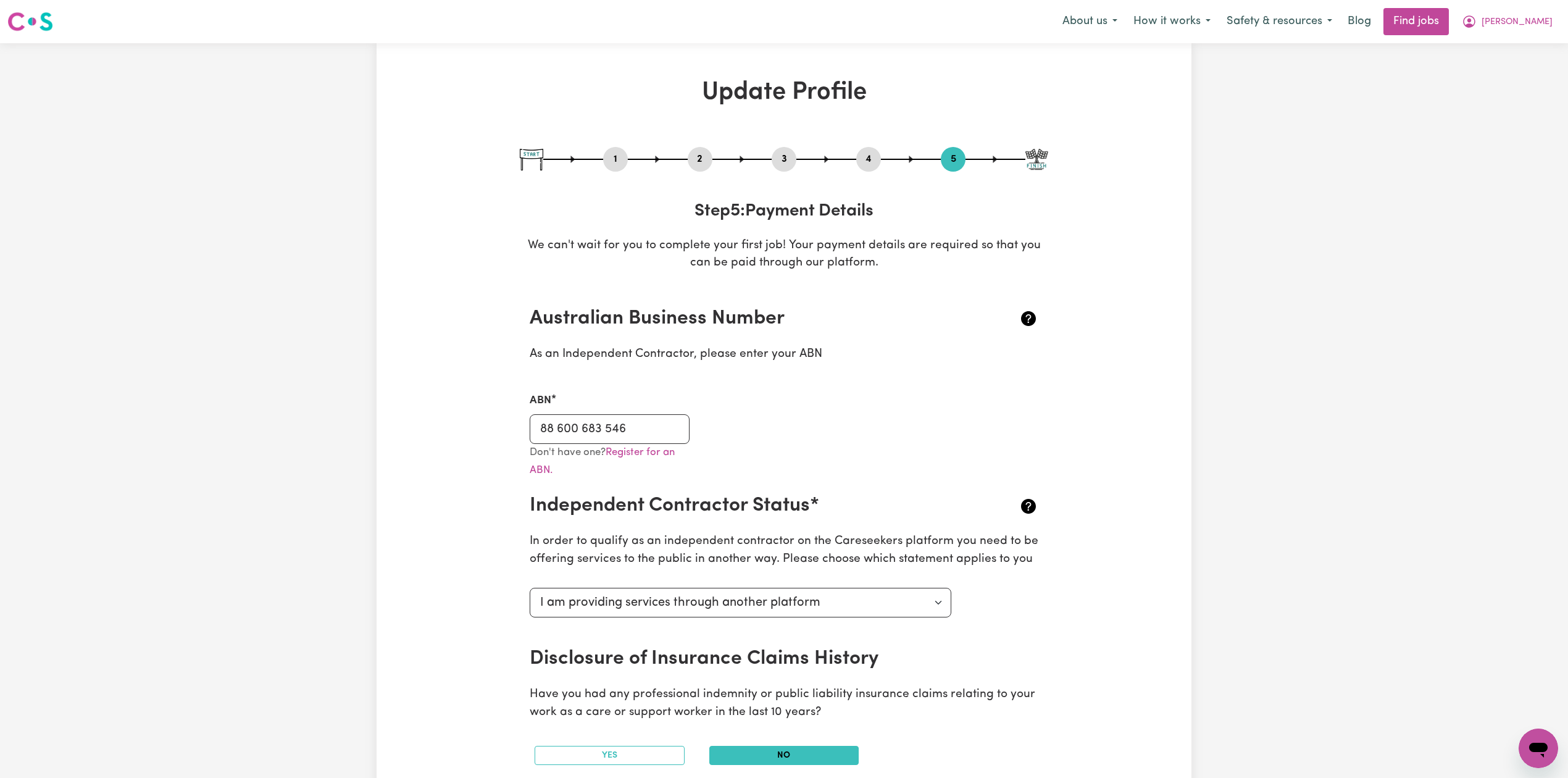
select select "70"
select select "80"
select select "85"
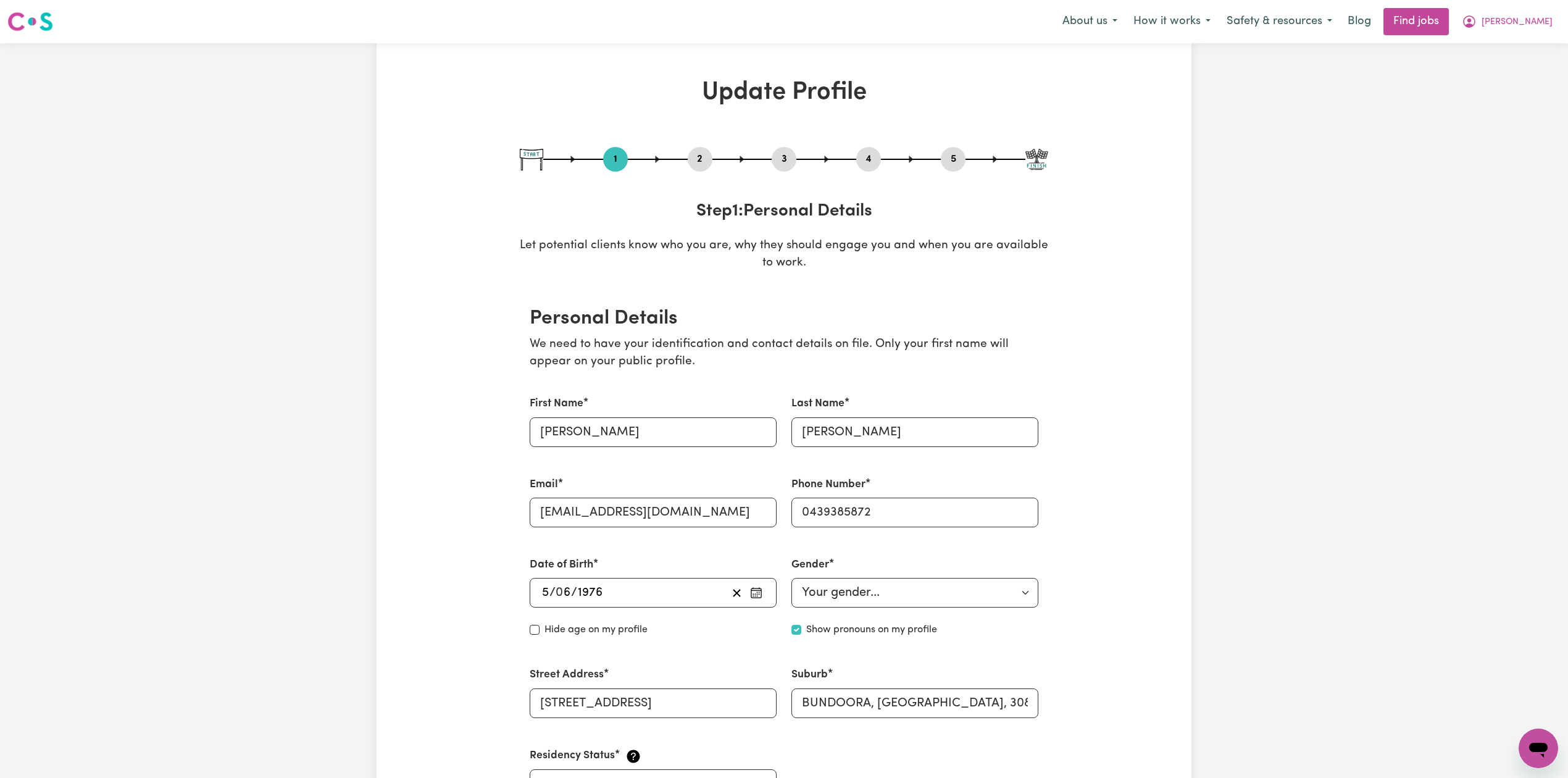
drag, startPoint x: 702, startPoint y: 163, endPoint x: 686, endPoint y: 176, distance: 20.6
click at [702, 163] on button "2" at bounding box center [700, 159] width 25 height 16
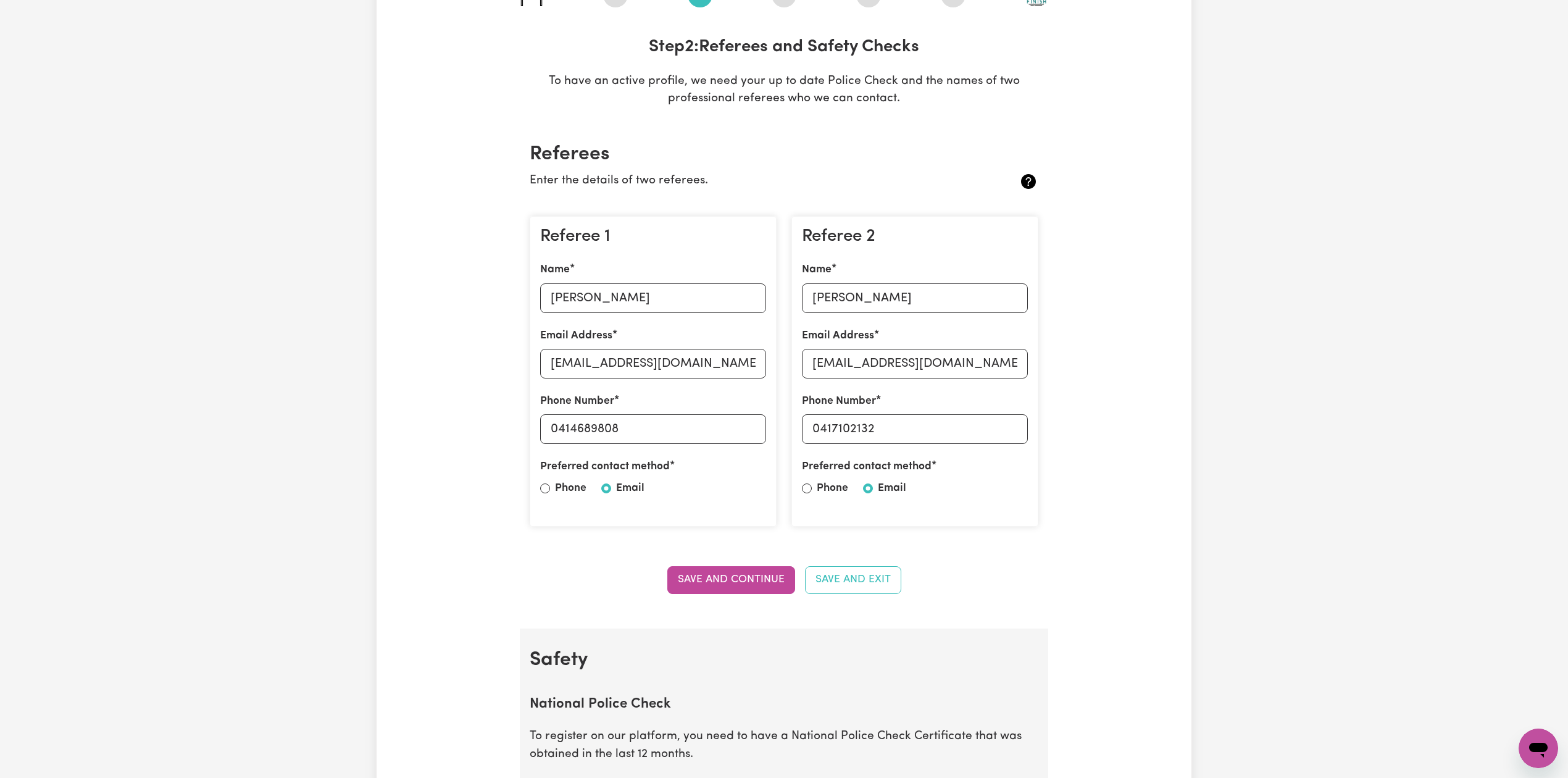
scroll to position [82, 0]
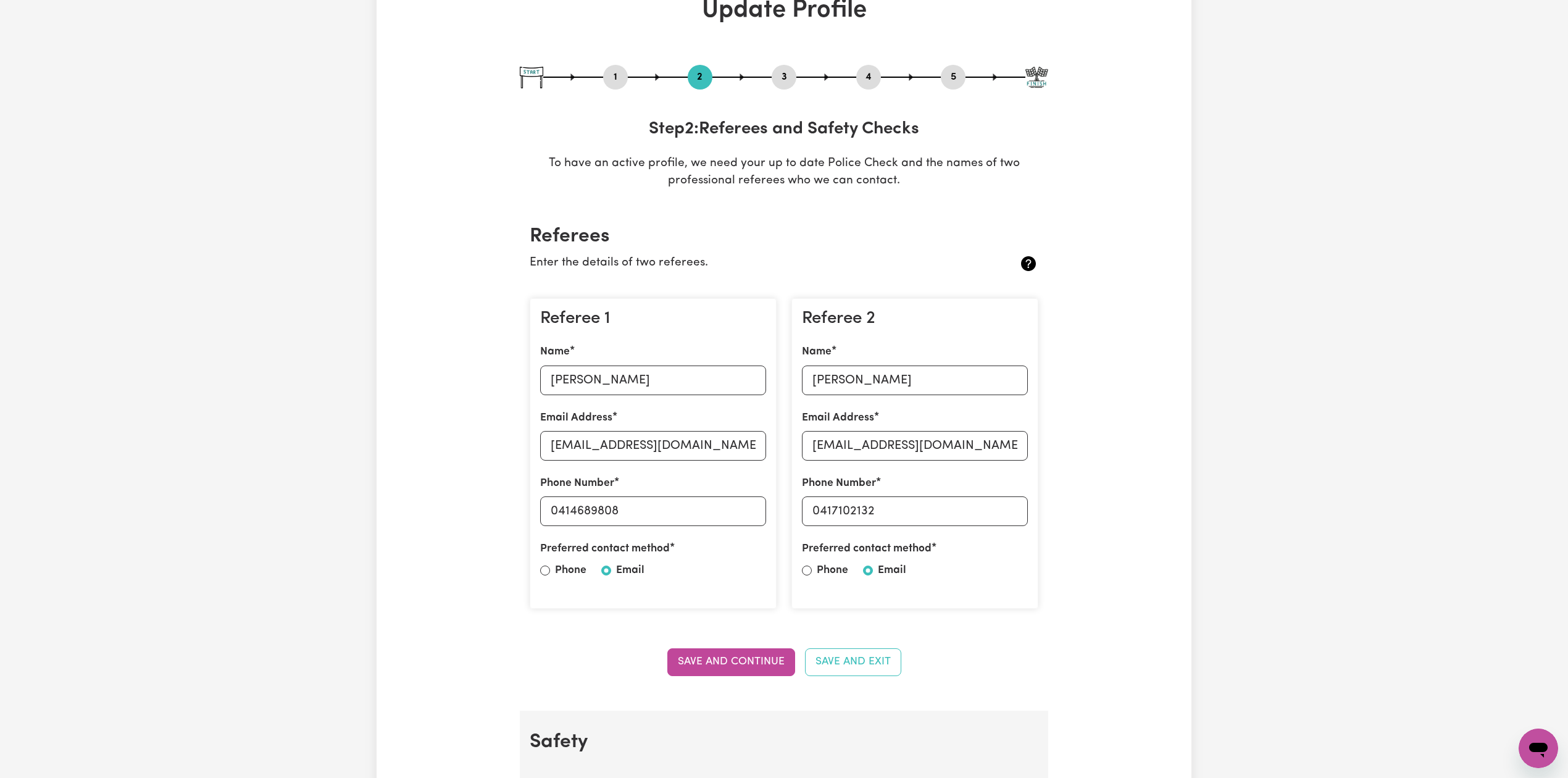
click at [781, 84] on button "3" at bounding box center [784, 77] width 25 height 16
select select "2004"
select select "2025"
select select "Certificate III (Individual Support)"
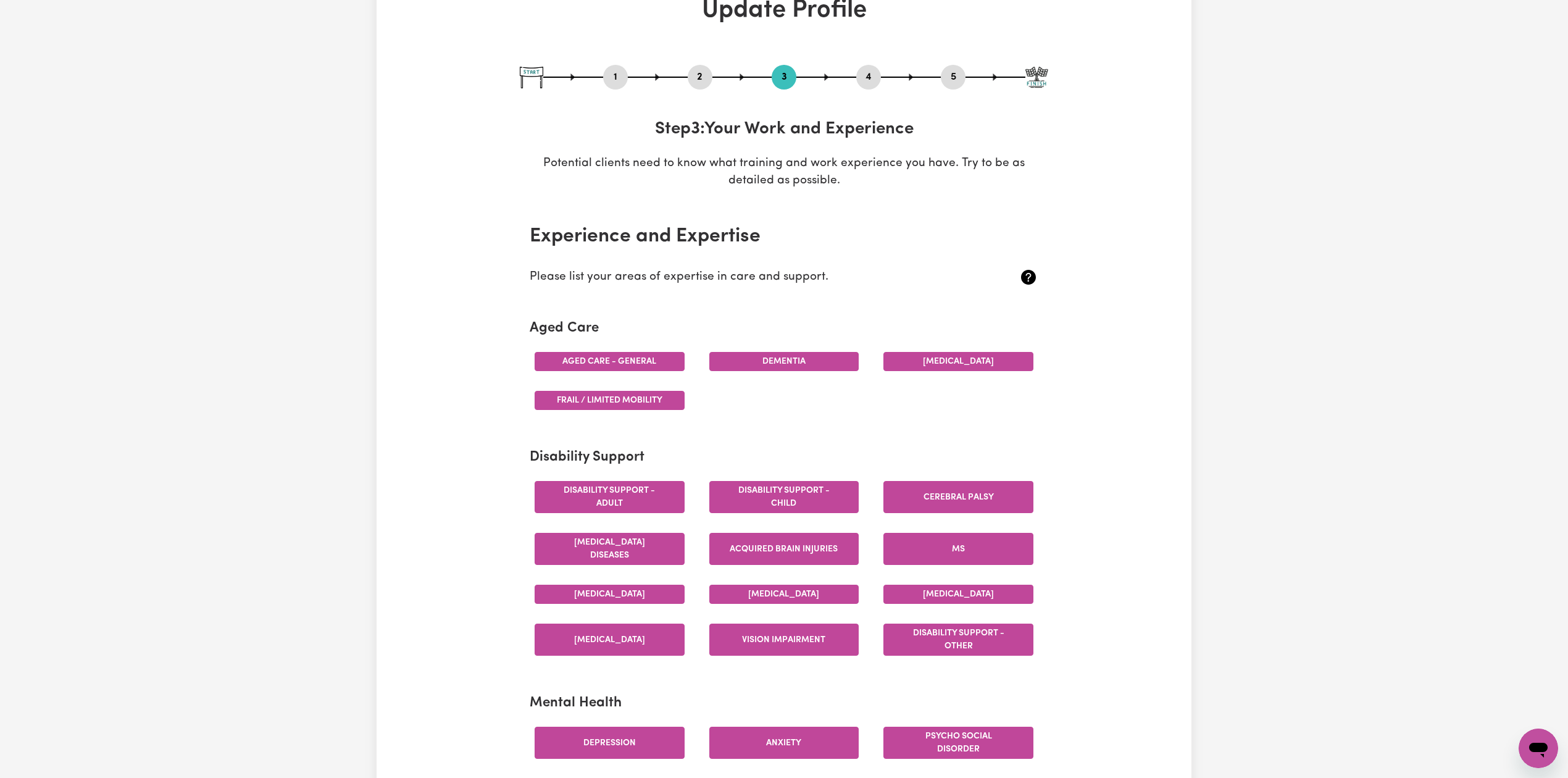
click at [865, 75] on button "4" at bounding box center [869, 77] width 25 height 16
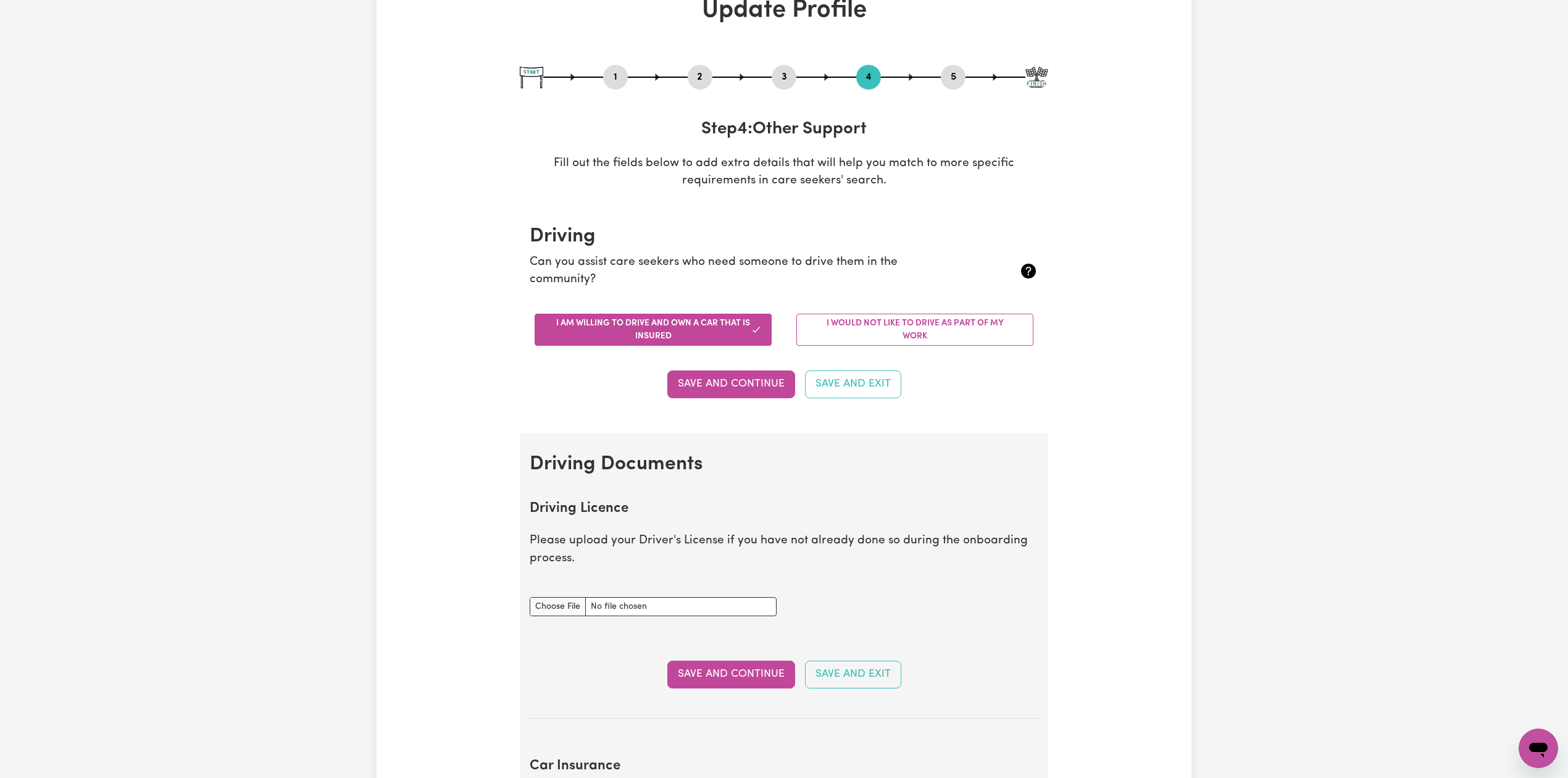
scroll to position [0, 0]
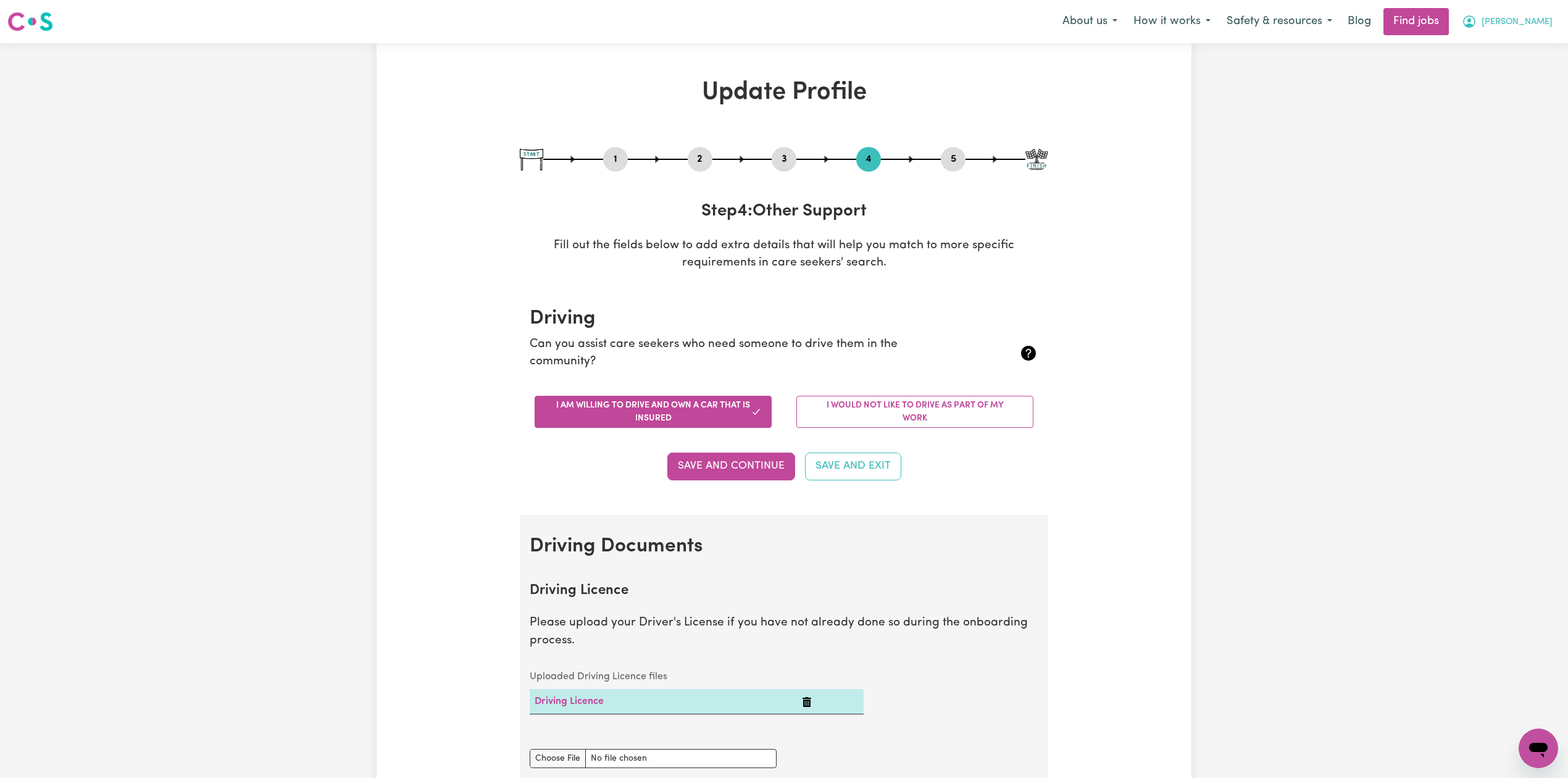
click at [1520, 27] on span "[PERSON_NAME]" at bounding box center [1518, 21] width 71 height 13
click at [1496, 88] on link "Logout" at bounding box center [1511, 95] width 97 height 23
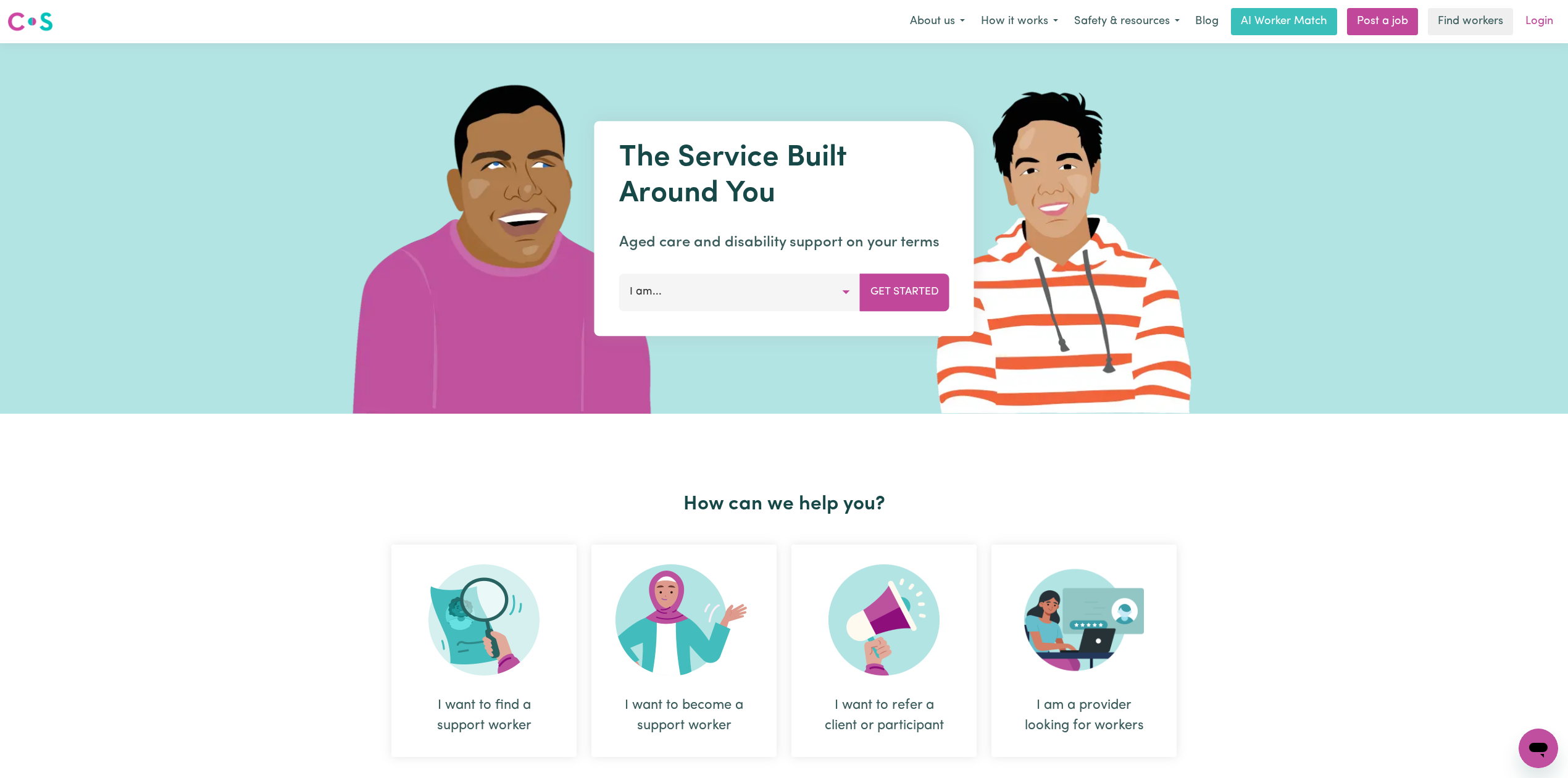
click at [1525, 18] on link "Login" at bounding box center [1539, 21] width 43 height 27
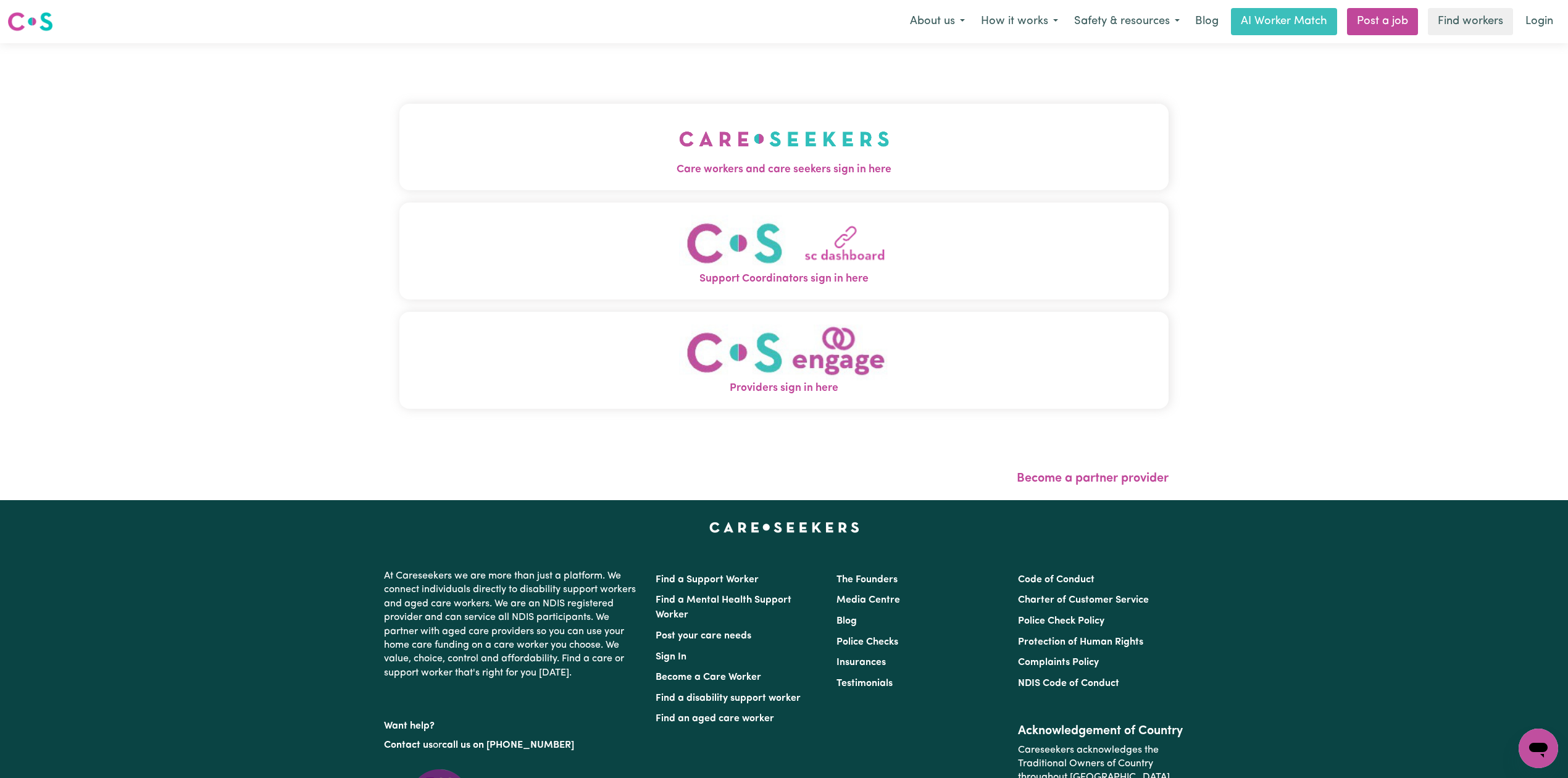
click at [533, 181] on button "Care workers and care seekers sign in here" at bounding box center [784, 146] width 770 height 87
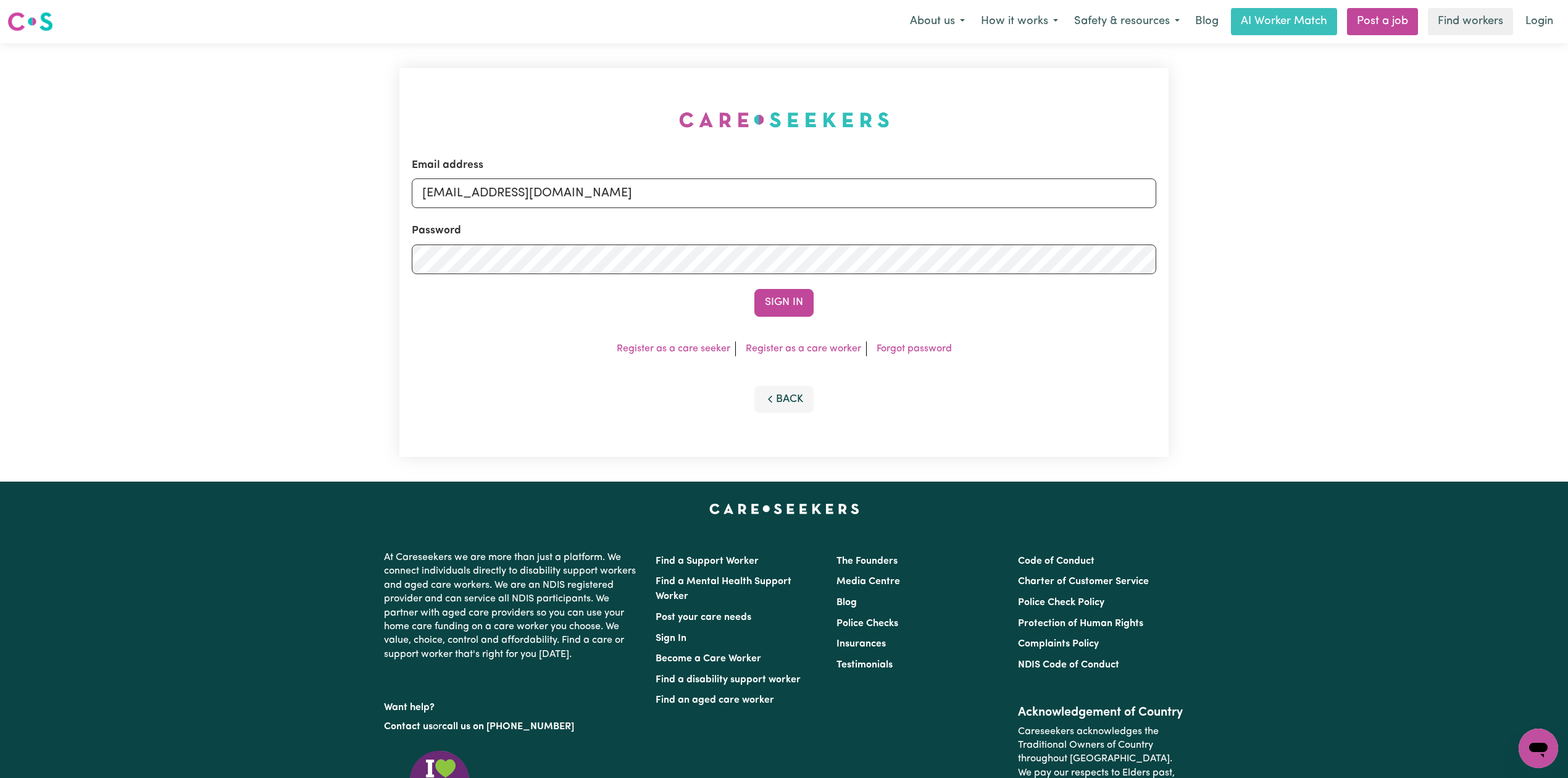
drag, startPoint x: 571, startPoint y: 213, endPoint x: 563, endPoint y: 204, distance: 12.0
click at [571, 210] on form "Email address onboardingcs@careseekers.com.au Password Sign In" at bounding box center [784, 237] width 745 height 159
click at [563, 204] on input "onboardingcs@careseekers.com.au" at bounding box center [784, 193] width 745 height 29
drag, startPoint x: 485, startPoint y: 188, endPoint x: 788, endPoint y: 200, distance: 303.2
click at [788, 200] on input "Superuser~jakedworkin@hotmail.com" at bounding box center [784, 193] width 745 height 29
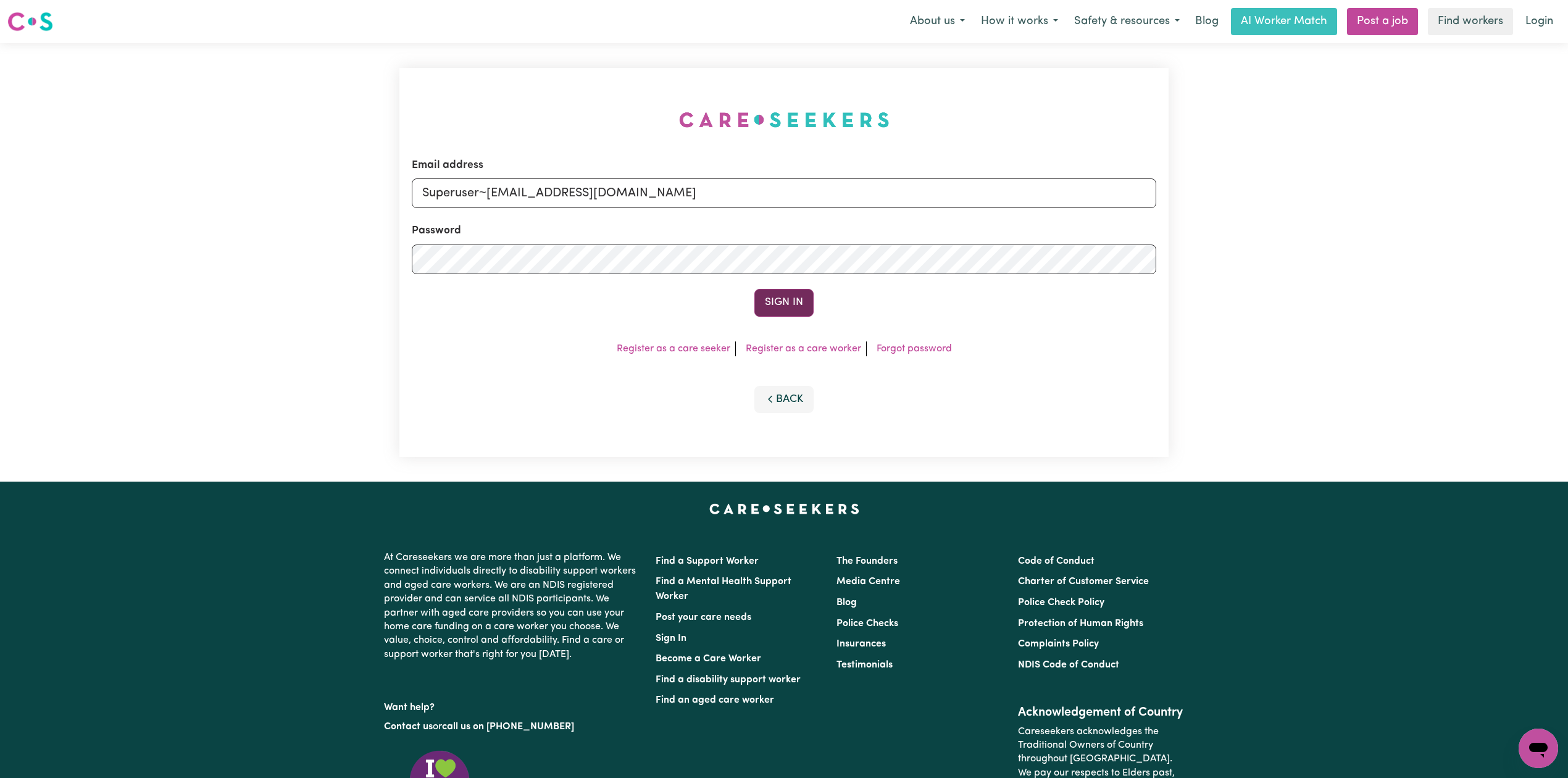
type input "Superuser~queenethcare@gmail.com"
click at [777, 297] on button "Sign In" at bounding box center [784, 303] width 59 height 27
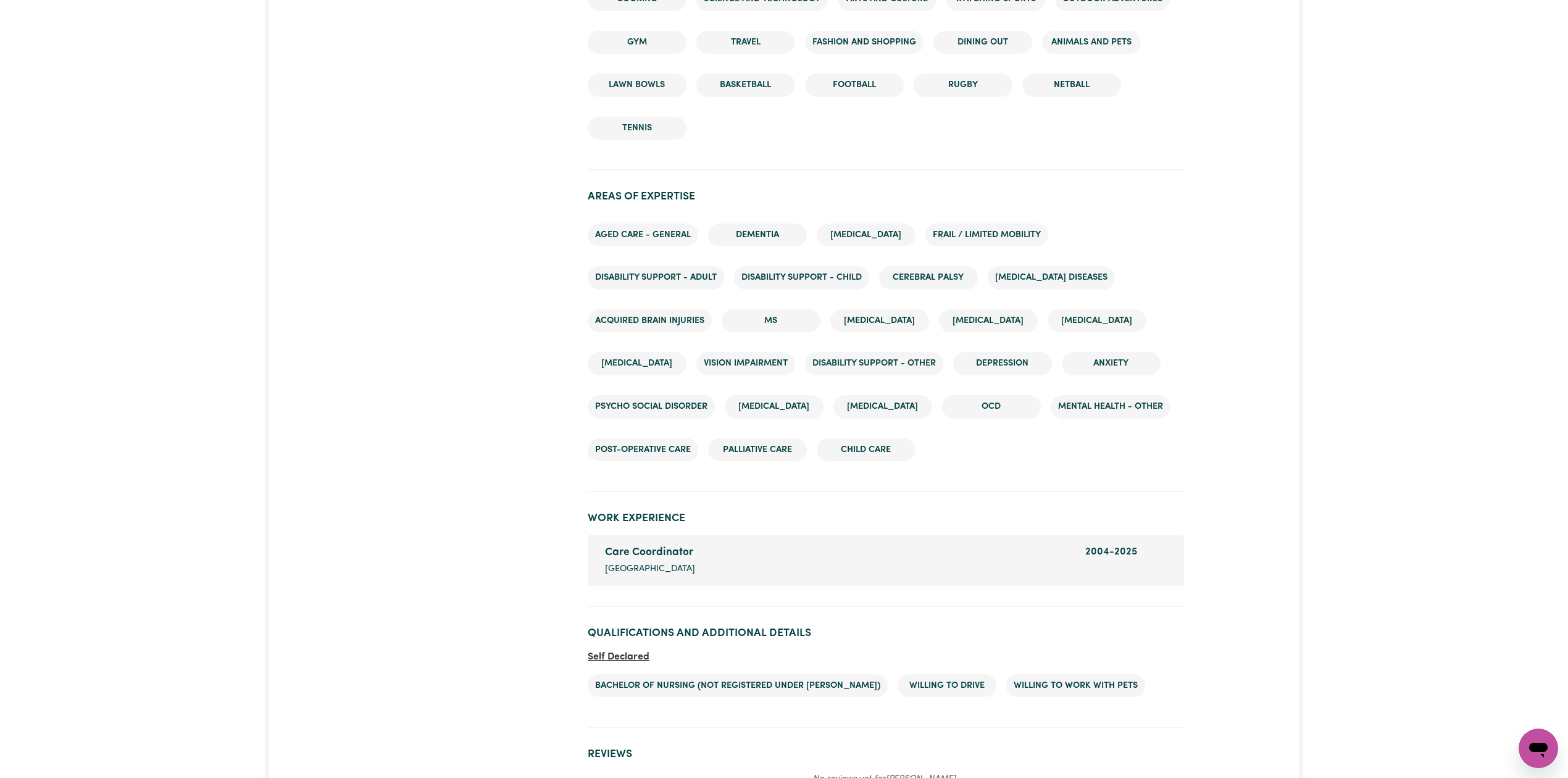
scroll to position [2059, 0]
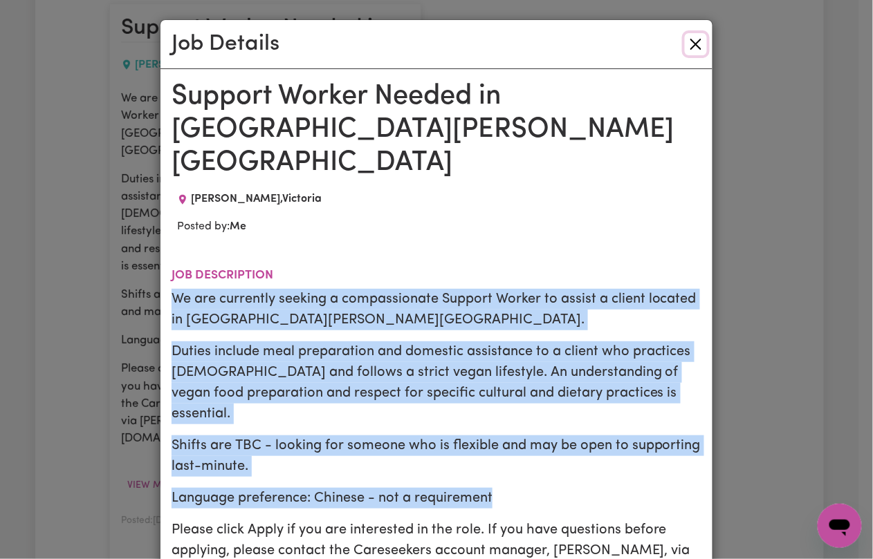
click at [685, 53] on button "Close" at bounding box center [696, 44] width 22 height 22
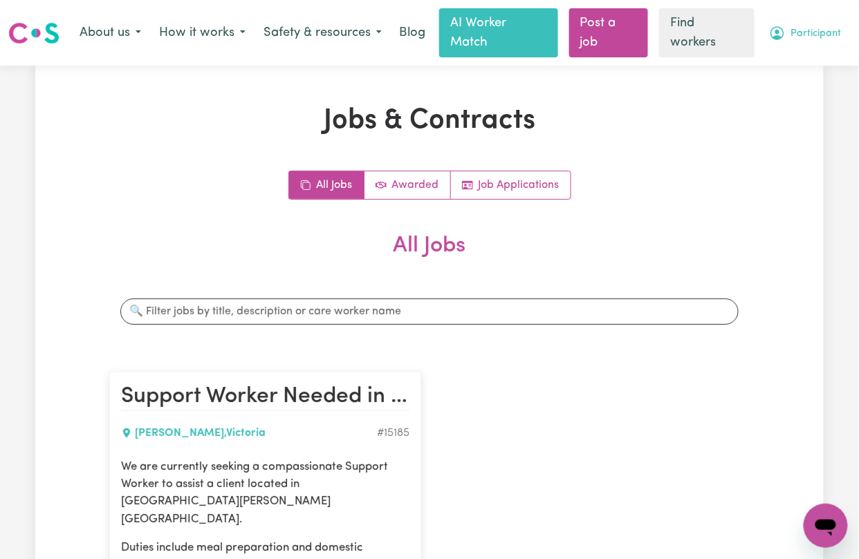
click at [808, 36] on span "Participant" at bounding box center [816, 33] width 50 height 15
click at [795, 58] on link "My Dashboard" at bounding box center [795, 62] width 109 height 26
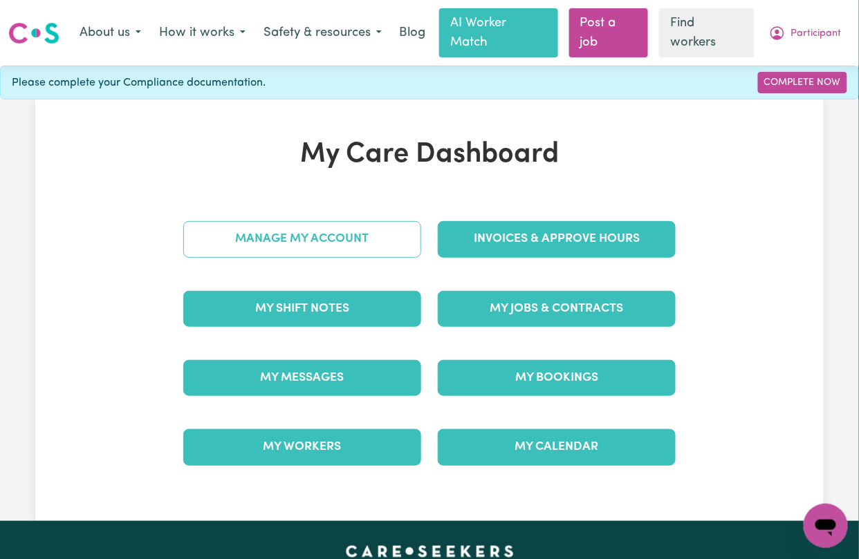
click at [293, 228] on link "Manage My Account" at bounding box center [302, 239] width 238 height 36
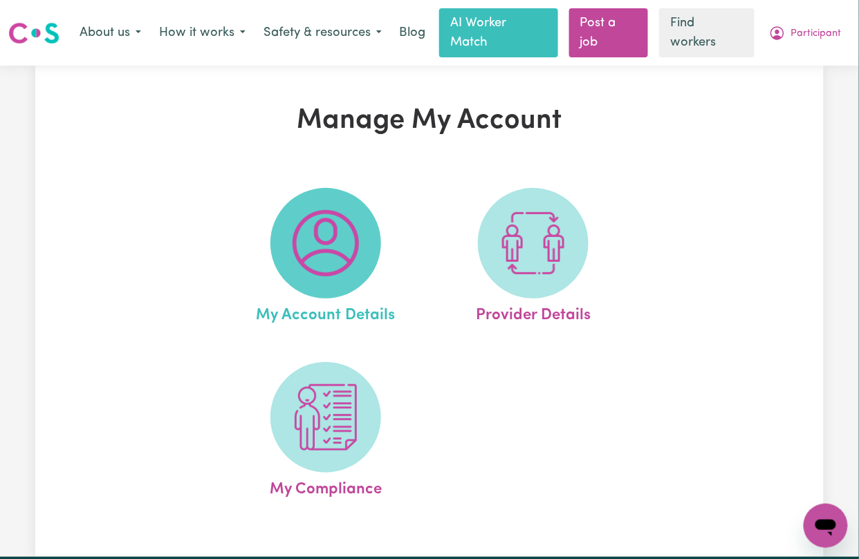
click at [355, 277] on img at bounding box center [326, 243] width 66 height 66
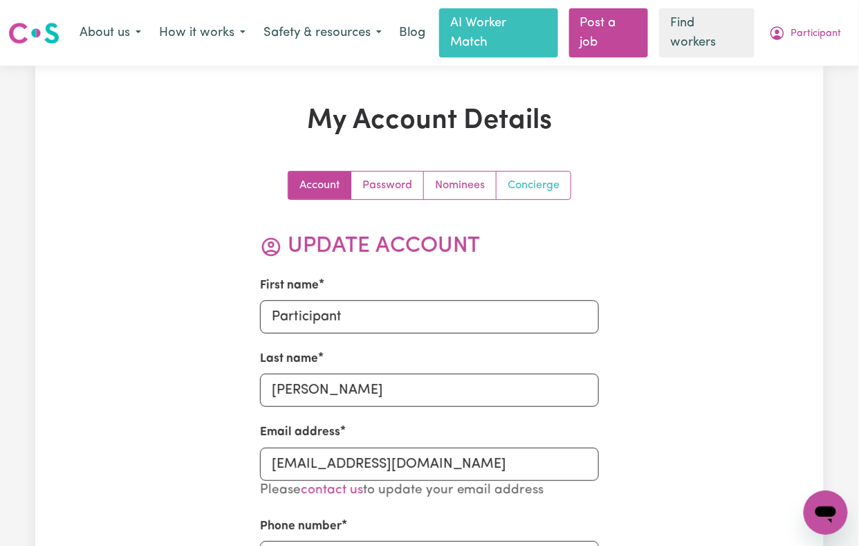
click at [552, 171] on link "Concierge" at bounding box center [533, 185] width 74 height 28
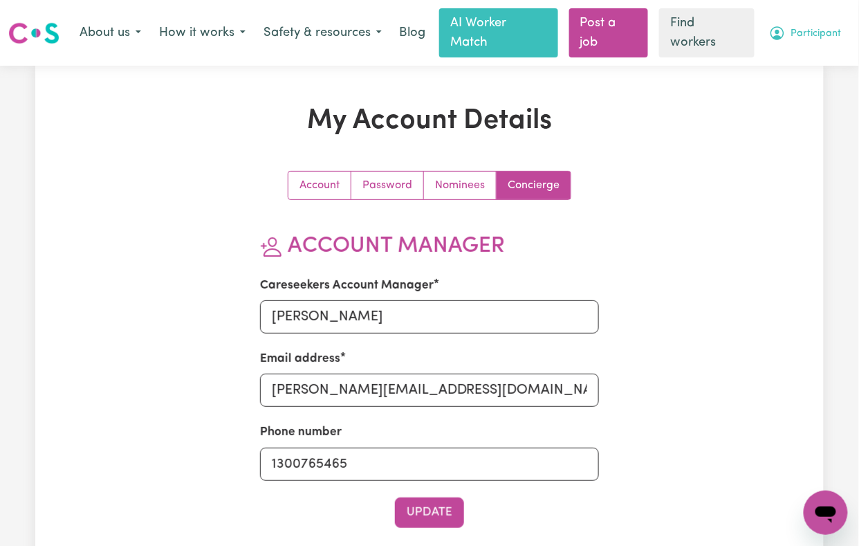
drag, startPoint x: 819, startPoint y: 22, endPoint x: 808, endPoint y: 43, distance: 23.2
click at [813, 30] on button "Participant" at bounding box center [805, 33] width 91 height 29
click at [780, 93] on link "Logout" at bounding box center [795, 88] width 109 height 26
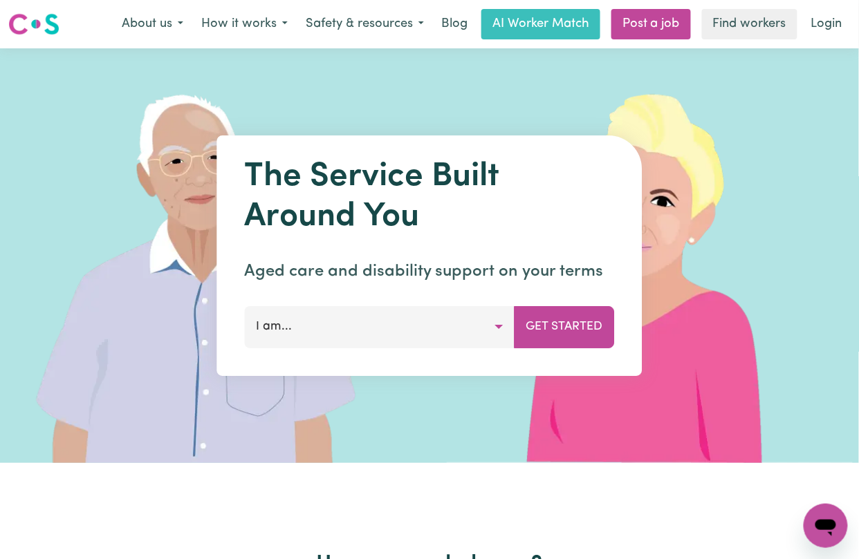
click at [831, 39] on div "Menu About us How it works Safety & resources Blog AI Worker Match Post a job F…" at bounding box center [429, 24] width 859 height 32
click at [643, 32] on link "Post a job" at bounding box center [651, 24] width 80 height 30
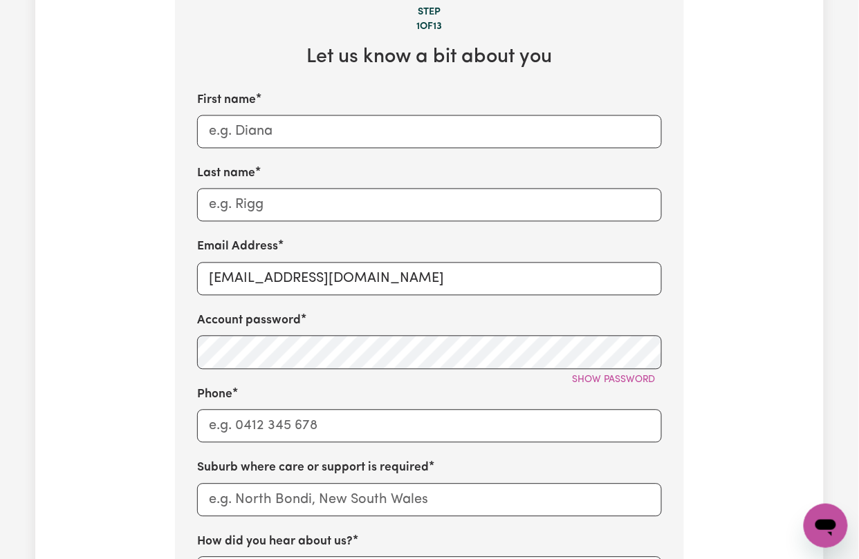
scroll to position [645, 0]
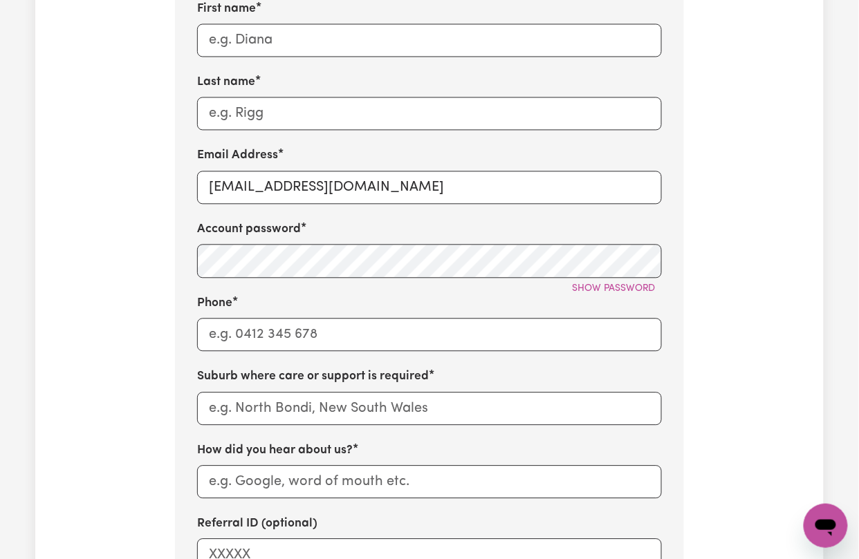
click at [260, 214] on div "First name Last name Email Address onboardingcs@careseekers.com.au Account pass…" at bounding box center [429, 286] width 465 height 573
click at [263, 196] on input "onboardingcs@careseekers.com.au" at bounding box center [429, 187] width 465 height 33
paste input "SaniLeeEast Killara"
click at [290, 189] on input "SaniLeeEast Killara@careseekers.com.au" at bounding box center [429, 187] width 465 height 33
type input "SaniLeeEastKillara@careseekers.com.au"
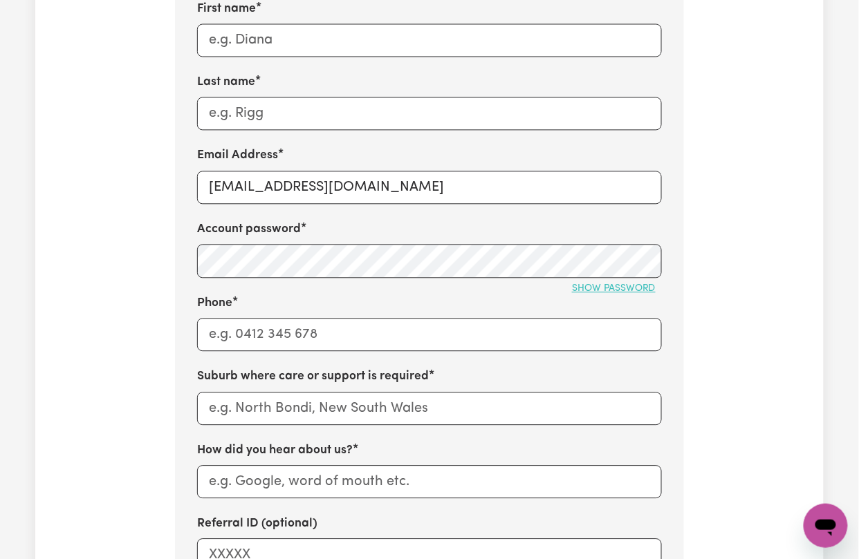
click at [636, 292] on span "Show password" at bounding box center [614, 289] width 84 height 10
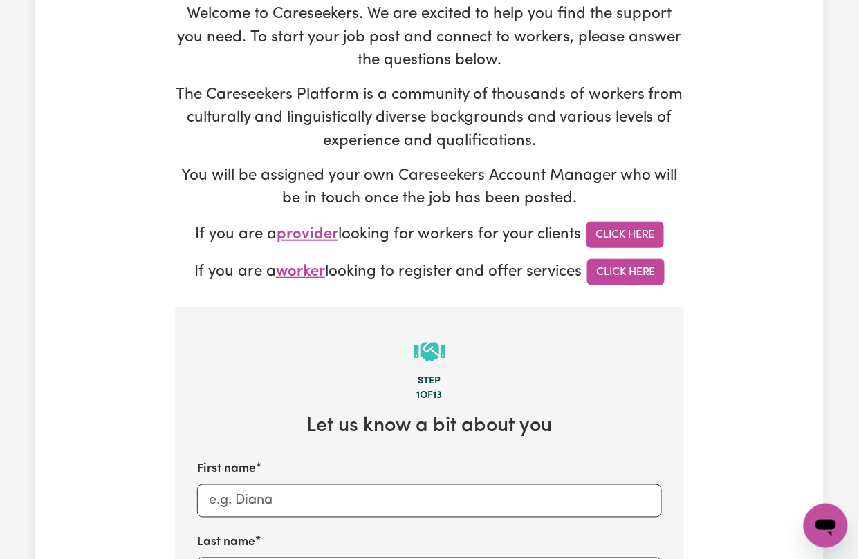
scroll to position [0, 0]
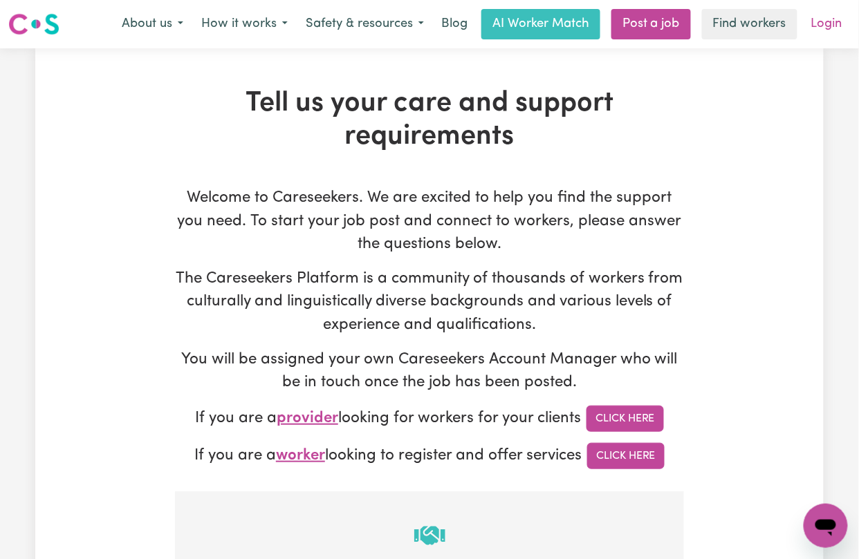
click at [812, 26] on link "Login" at bounding box center [827, 24] width 48 height 30
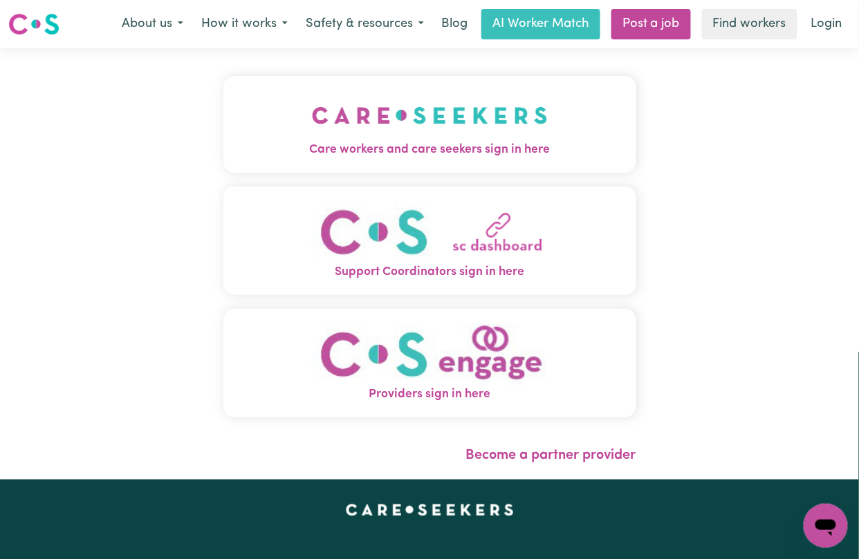
drag, startPoint x: 382, startPoint y: 124, endPoint x: 366, endPoint y: 125, distance: 15.2
click at [382, 124] on img "Care workers and care seekers sign in here" at bounding box center [430, 115] width 236 height 51
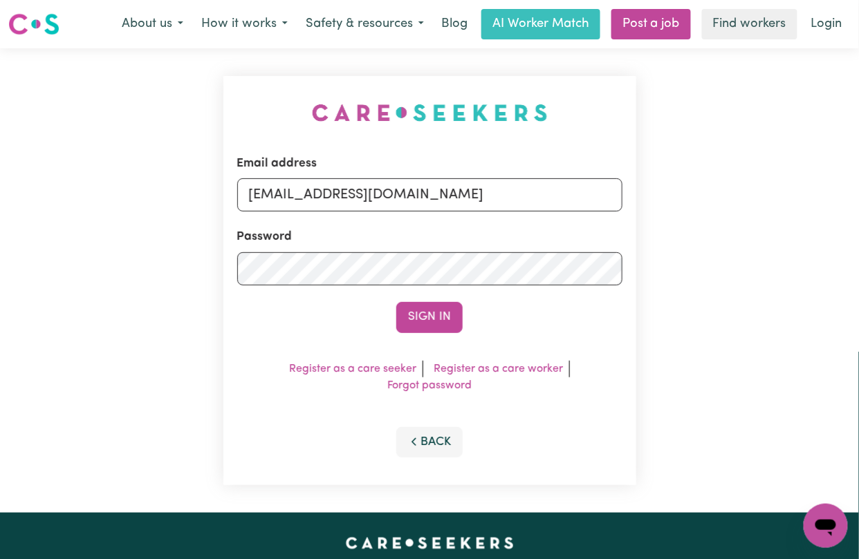
click at [317, 170] on label "Email address" at bounding box center [277, 164] width 80 height 18
click at [321, 178] on input "onboardingcs@careseekers.com.au" at bounding box center [429, 194] width 385 height 33
drag, startPoint x: 294, startPoint y: 206, endPoint x: 306, endPoint y: 244, distance: 39.8
click at [294, 206] on input "onboardingcs@careseekers.com.au" at bounding box center [429, 194] width 385 height 33
drag, startPoint x: 319, startPoint y: 195, endPoint x: 645, endPoint y: 196, distance: 325.7
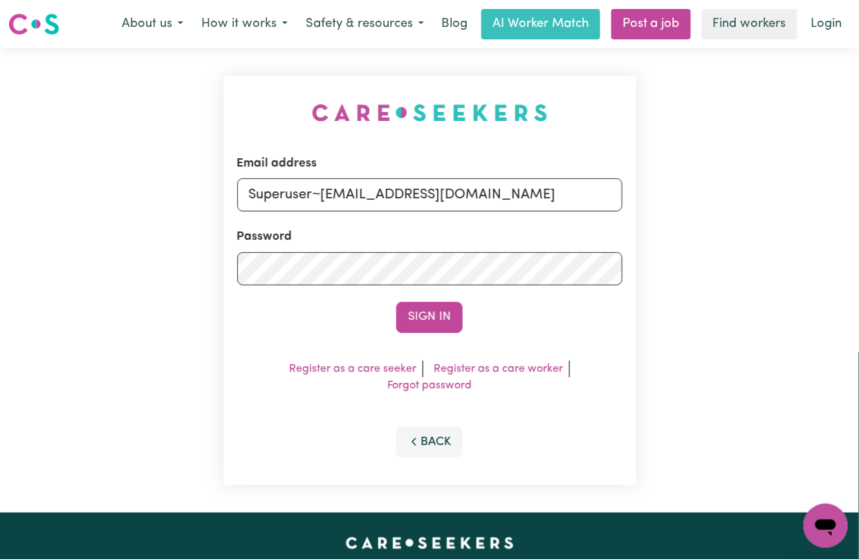
click at [645, 196] on div "Email address Superuser~jakedworkin@hotmail.com Password Sign In Register as a …" at bounding box center [429, 280] width 859 height 465
type input "Superuser~amandaturnerABF@careseekers.com.au"
click at [437, 319] on button "Sign In" at bounding box center [429, 317] width 66 height 30
